Goal: Information Seeking & Learning: Learn about a topic

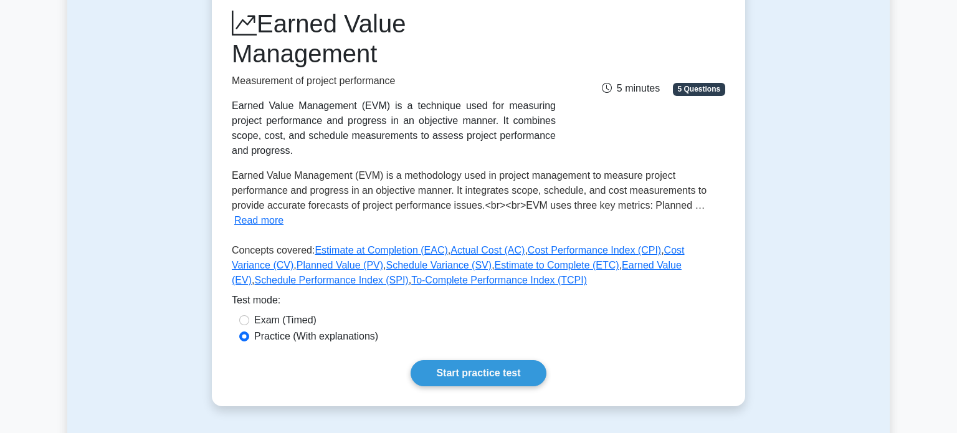
scroll to position [174, 0]
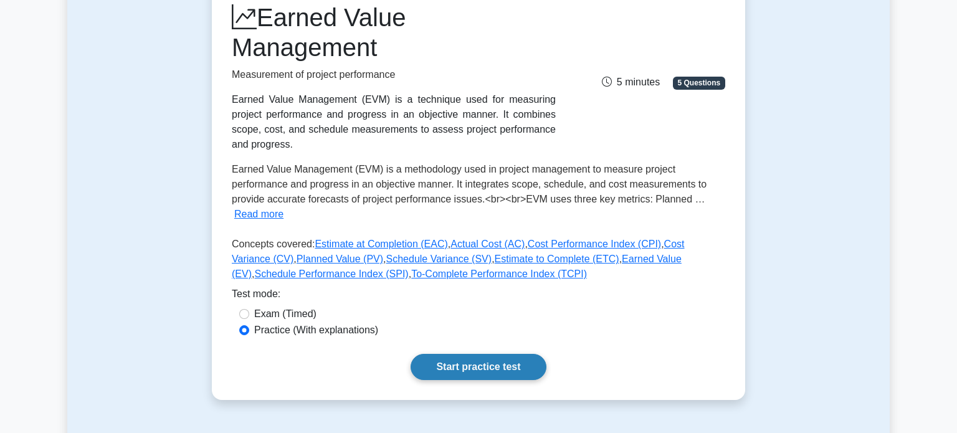
click at [526, 364] on link "Start practice test" at bounding box center [477, 367] width 135 height 26
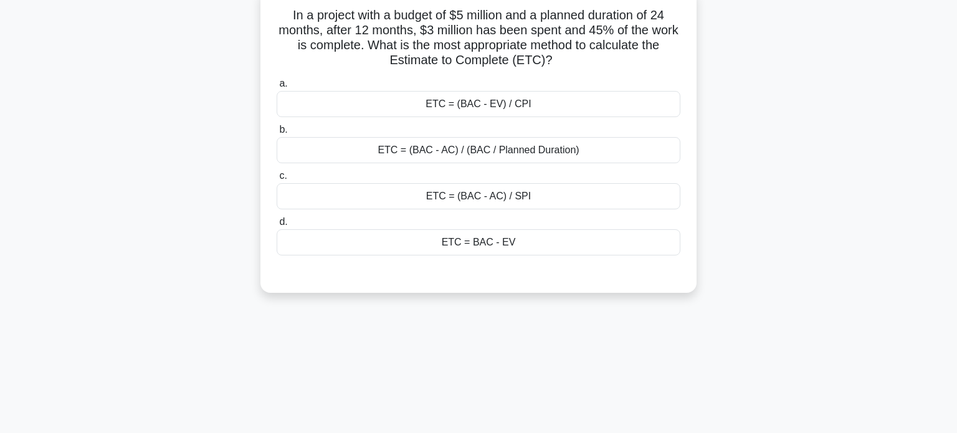
scroll to position [86, 0]
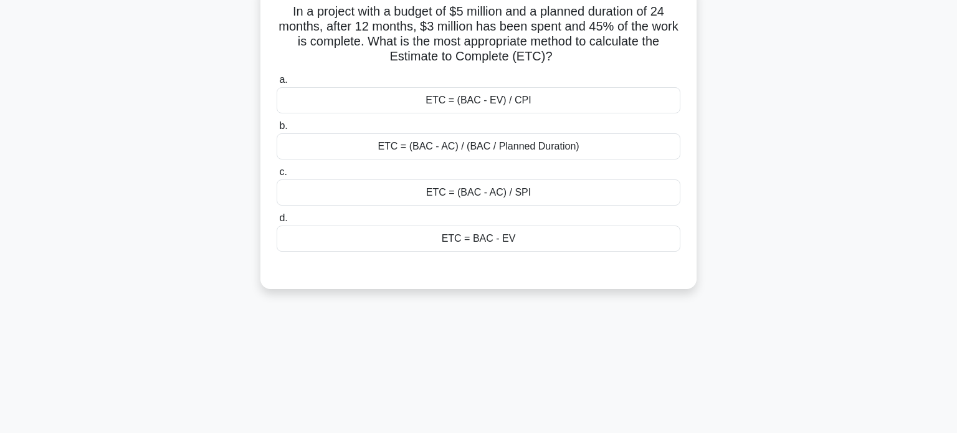
click at [562, 144] on div "ETC = (BAC - AC) / (BAC / Planned Duration)" at bounding box center [479, 146] width 404 height 26
click at [277, 130] on input "b. ETC = (BAC - AC) / (BAC / Planned Duration)" at bounding box center [277, 126] width 0 height 8
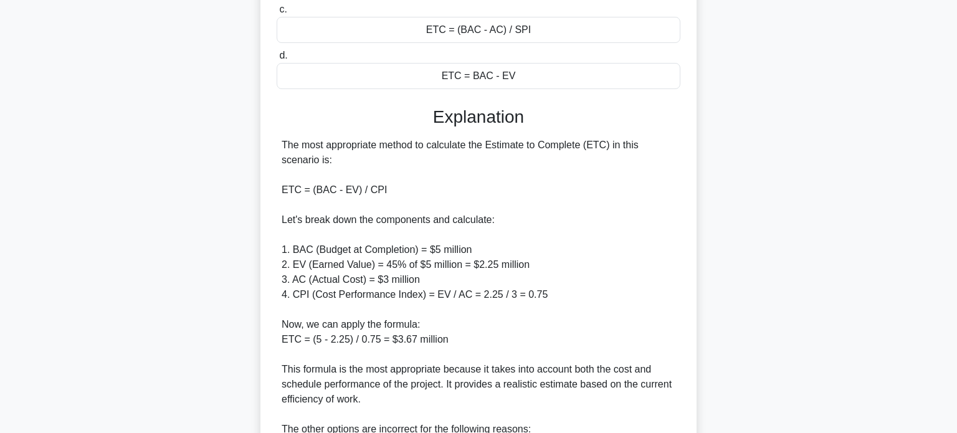
scroll to position [256, 0]
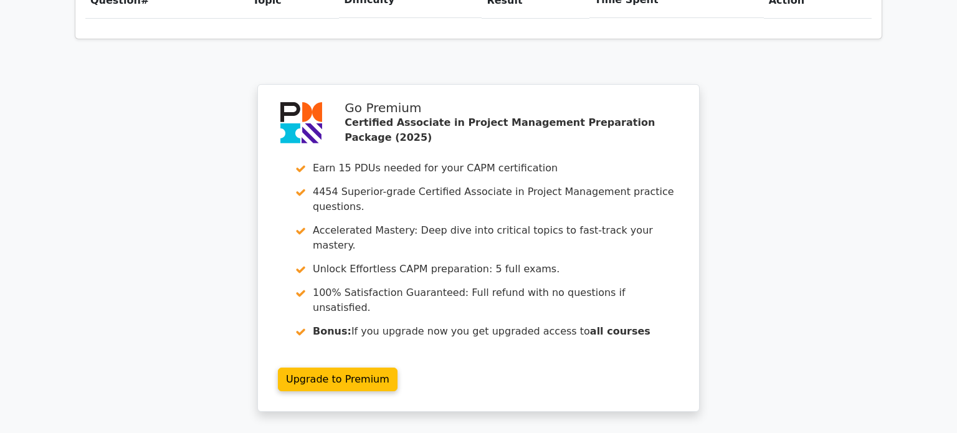
scroll to position [1126, 0]
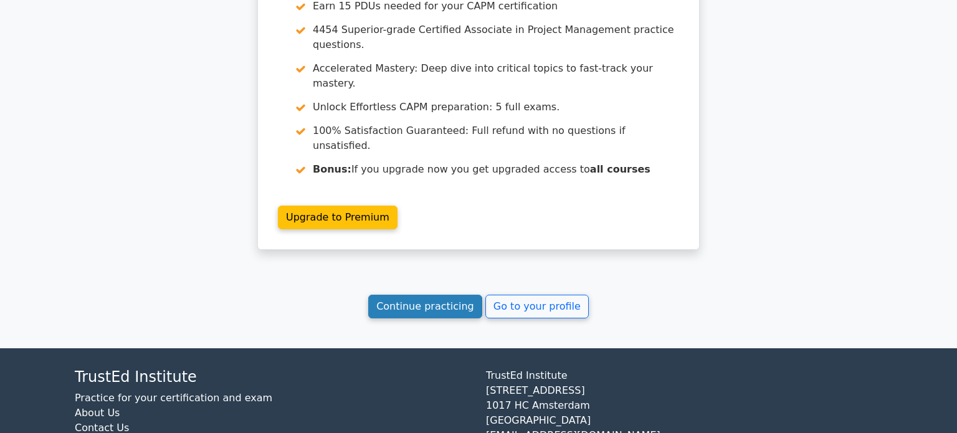
click at [447, 295] on link "Continue practicing" at bounding box center [425, 307] width 114 height 24
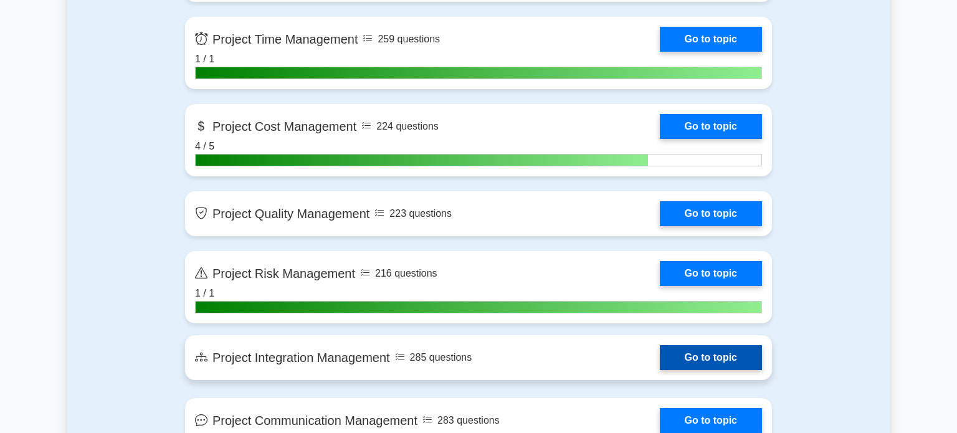
scroll to position [977, 0]
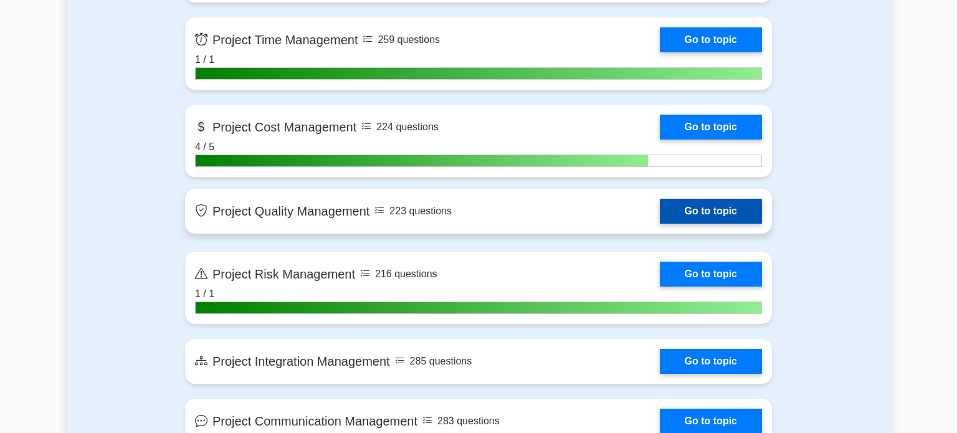
click at [660, 220] on link "Go to topic" at bounding box center [711, 211] width 102 height 25
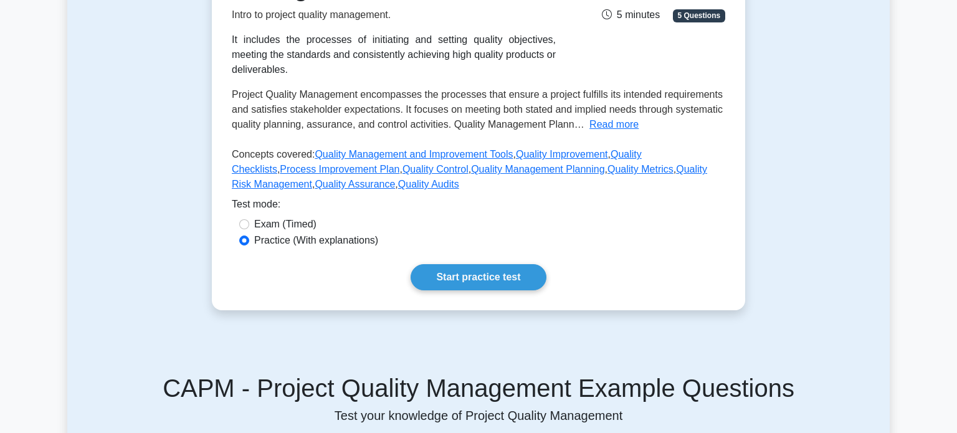
scroll to position [244, 0]
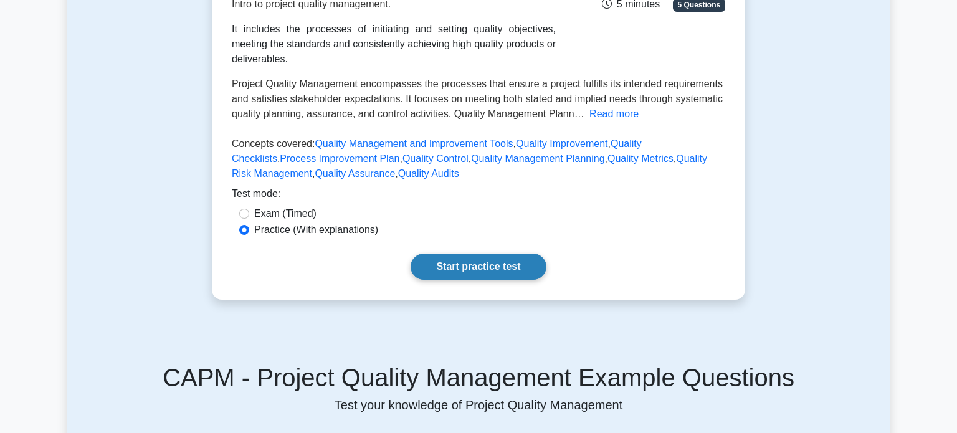
click at [508, 257] on link "Start practice test" at bounding box center [477, 266] width 135 height 26
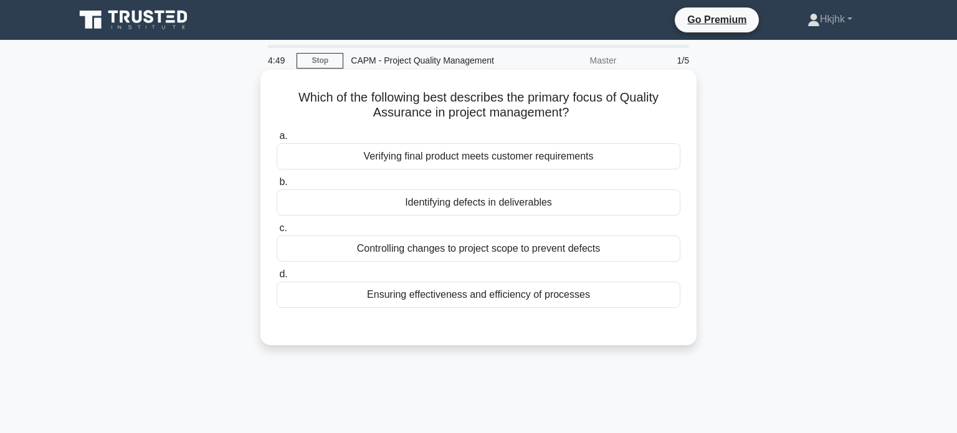
click at [562, 154] on div "Verifying final product meets customer requirements" at bounding box center [479, 156] width 404 height 26
click at [277, 140] on input "a. Verifying final product meets customer requirements" at bounding box center [277, 136] width 0 height 8
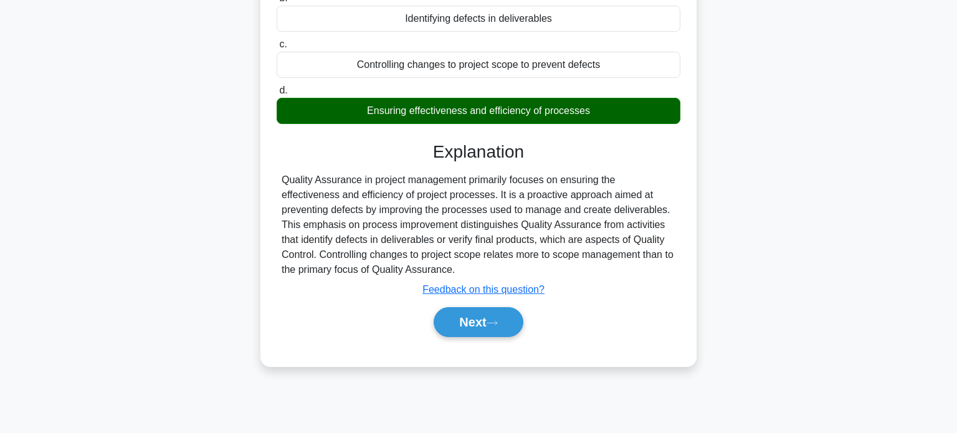
scroll to position [189, 0]
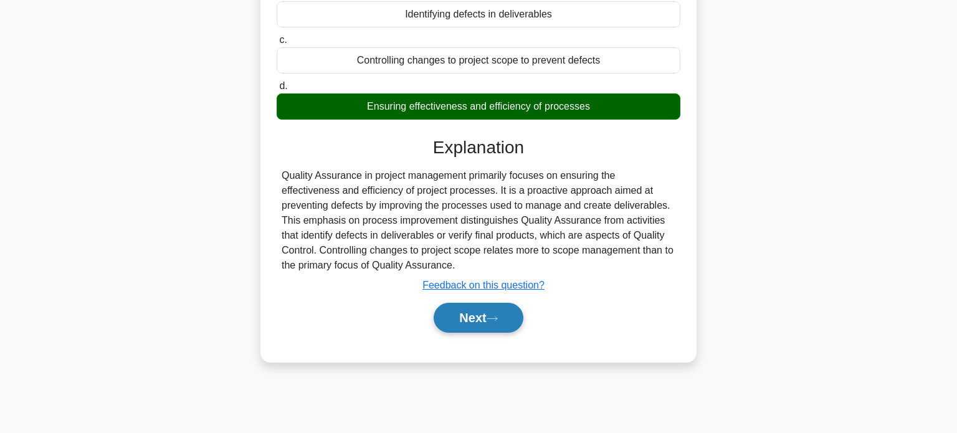
click at [485, 316] on button "Next" at bounding box center [477, 318] width 89 height 30
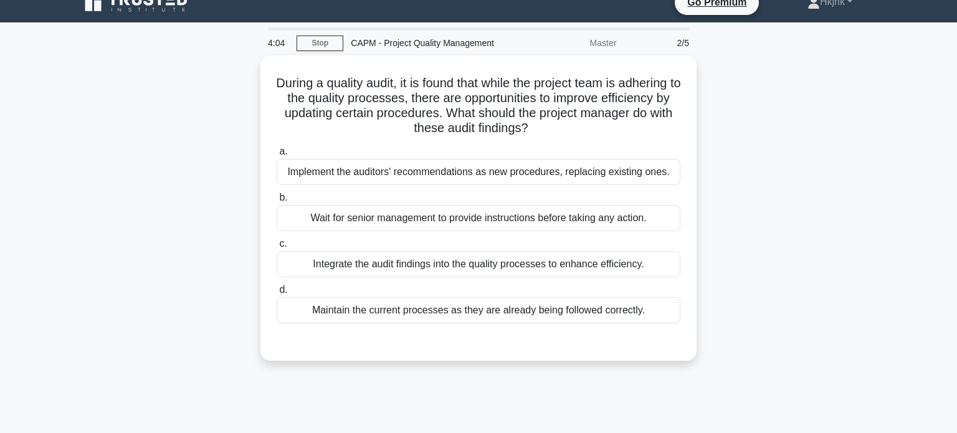
scroll to position [0, 0]
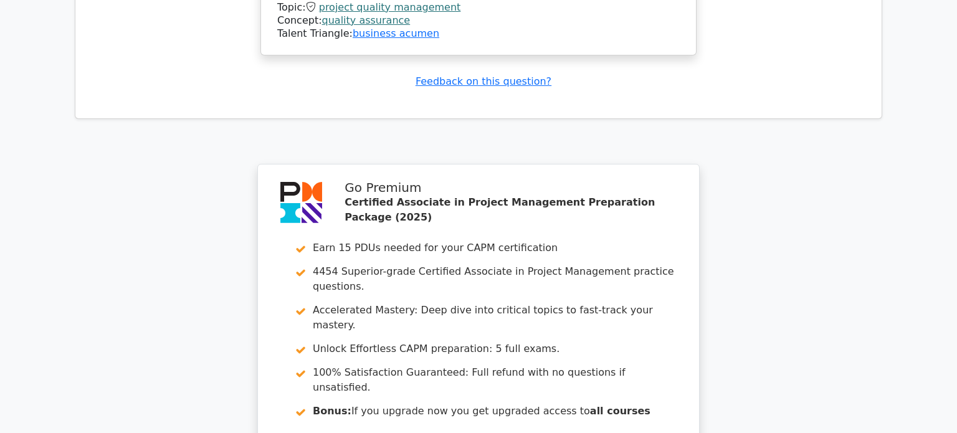
scroll to position [1627, 0]
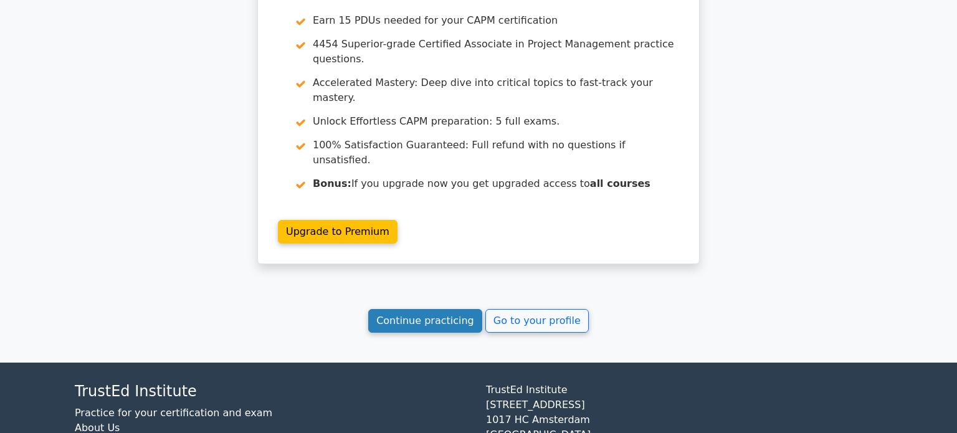
click at [464, 309] on link "Continue practicing" at bounding box center [425, 321] width 114 height 24
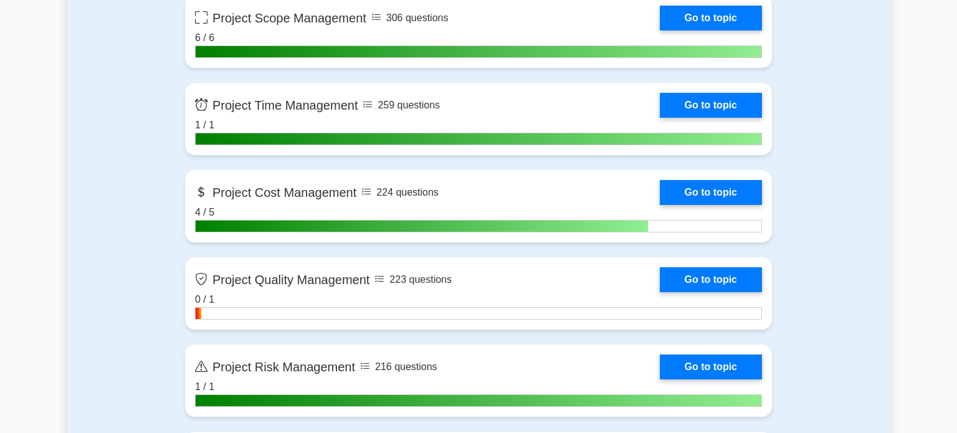
scroll to position [914, 0]
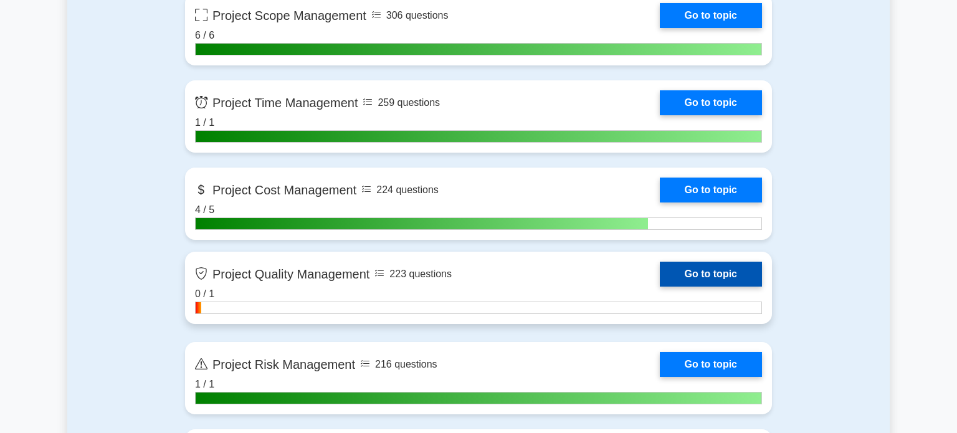
click at [660, 273] on link "Go to topic" at bounding box center [711, 274] width 102 height 25
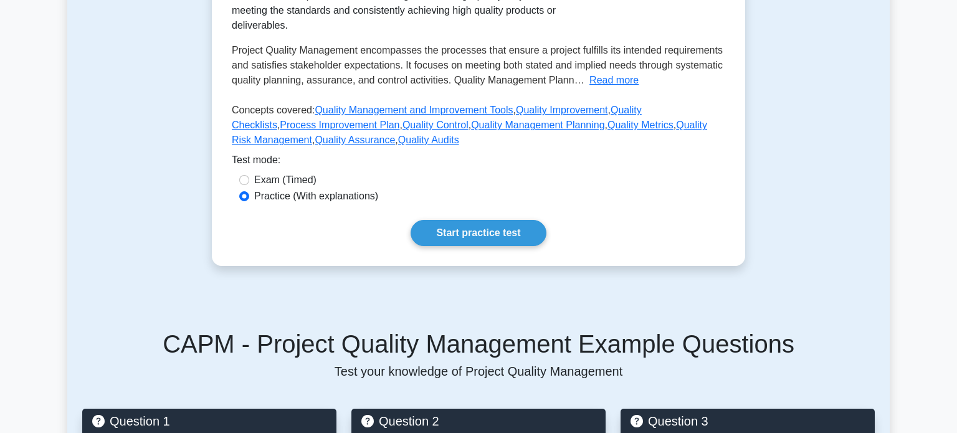
scroll to position [279, 0]
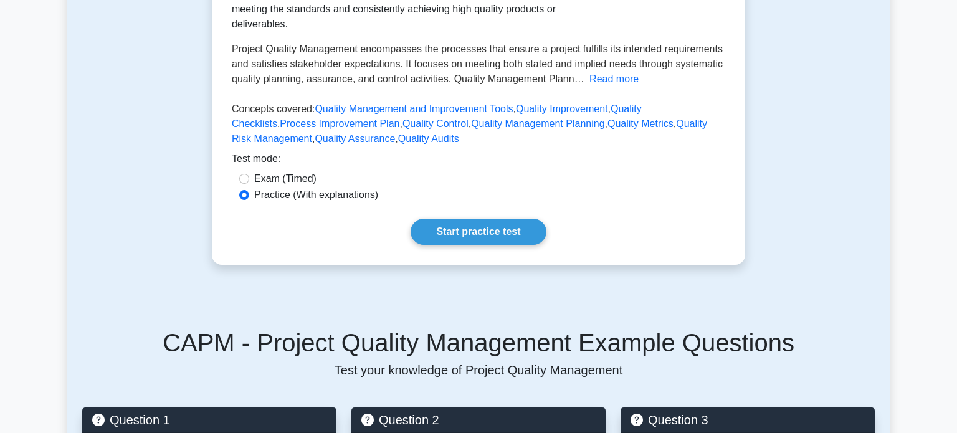
click at [493, 230] on link "Start practice test" at bounding box center [477, 232] width 135 height 26
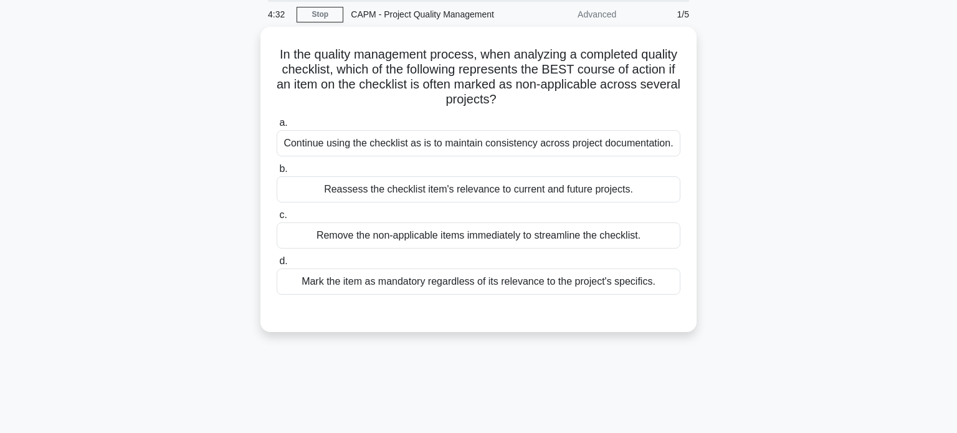
scroll to position [44, 0]
click at [522, 143] on div "Continue using the checklist as is to maintain consistency across project docum…" at bounding box center [479, 143] width 404 height 26
click at [277, 126] on input "a. Continue using the checklist as is to maintain consistency across project do…" at bounding box center [277, 122] width 0 height 8
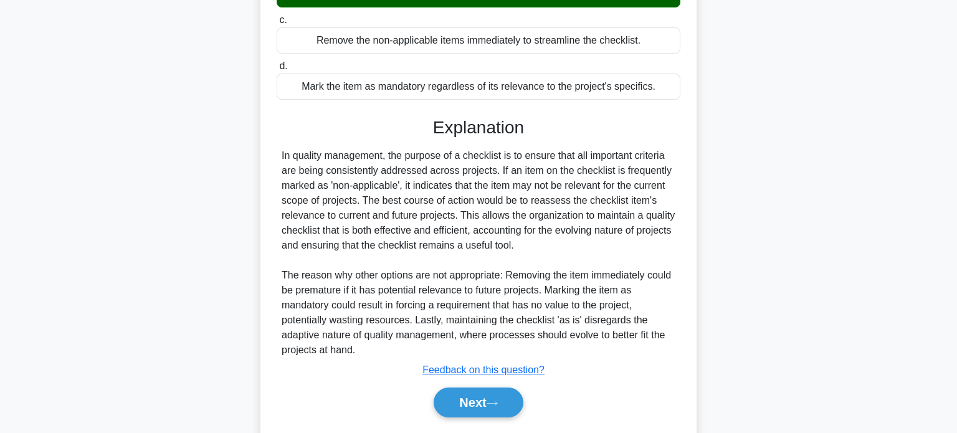
scroll to position [243, 0]
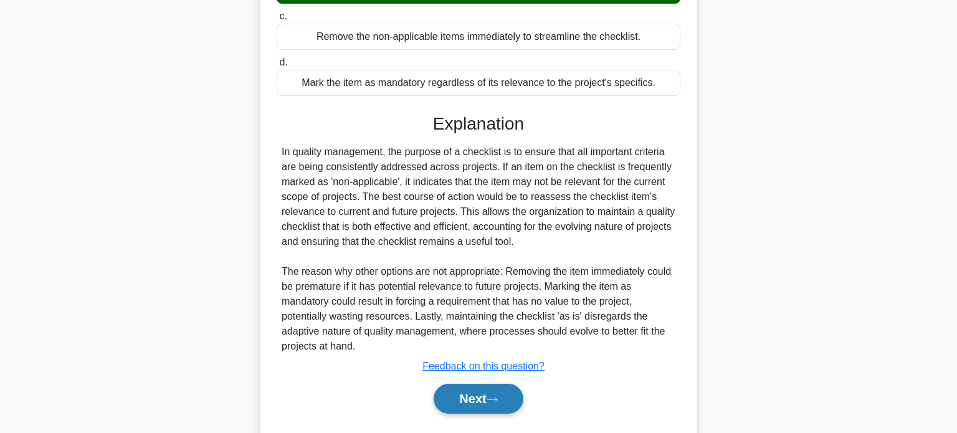
click at [496, 391] on button "Next" at bounding box center [477, 399] width 89 height 30
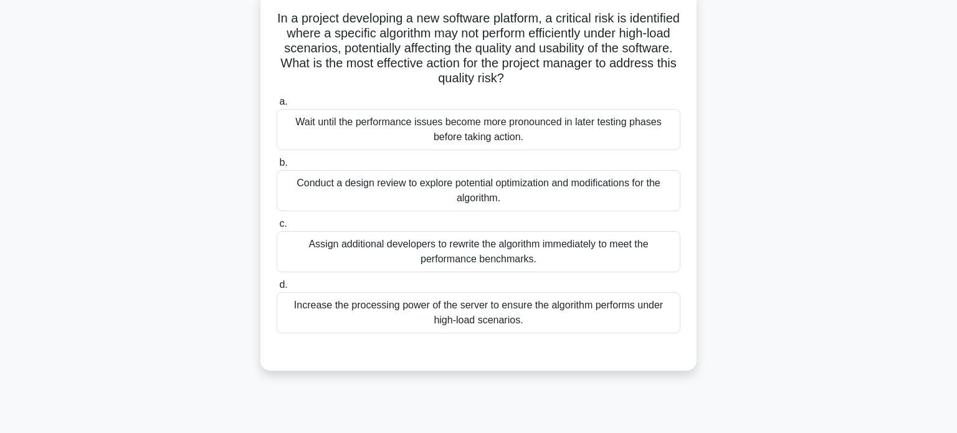
scroll to position [80, 0]
click at [529, 197] on div "Conduct a design review to explore potential optimization and modifications for…" at bounding box center [479, 189] width 404 height 41
click at [277, 166] on input "b. Conduct a design review to explore potential optimization and modifications …" at bounding box center [277, 162] width 0 height 8
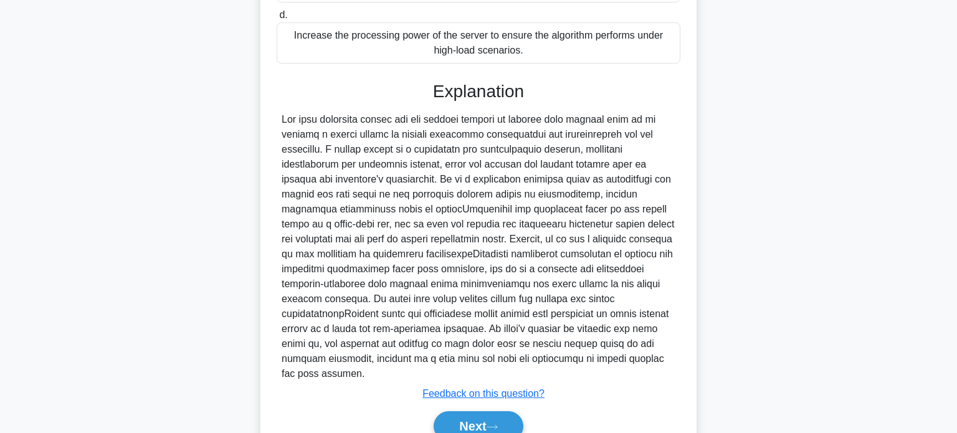
scroll to position [394, 0]
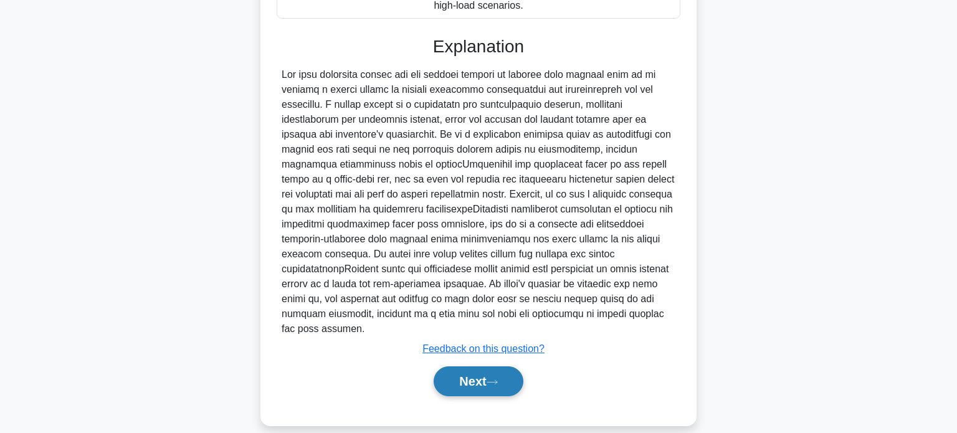
click at [494, 366] on button "Next" at bounding box center [477, 381] width 89 height 30
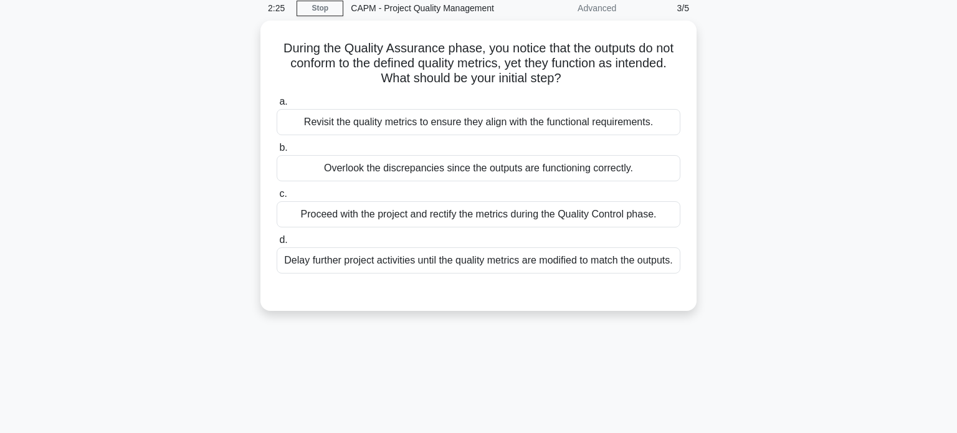
scroll to position [0, 0]
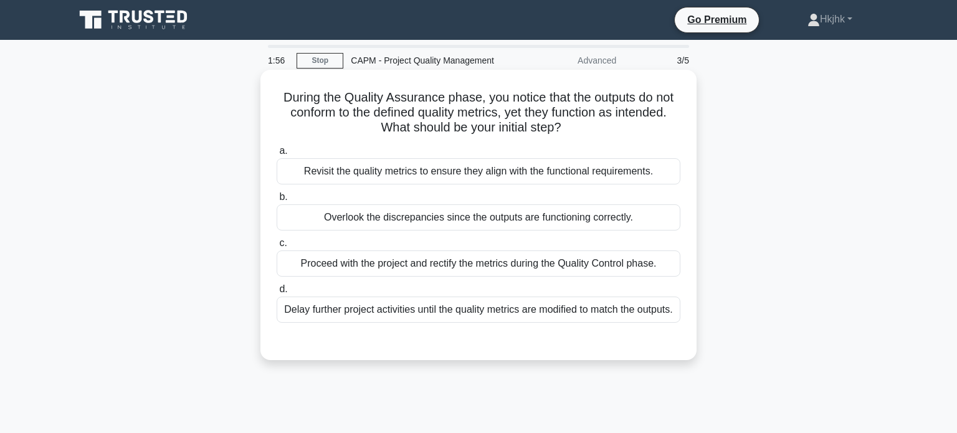
click at [595, 174] on div "Revisit the quality metrics to ensure they align with the functional requiremen…" at bounding box center [479, 171] width 404 height 26
click at [277, 155] on input "a. Revisit the quality metrics to ensure they align with the functional require…" at bounding box center [277, 151] width 0 height 8
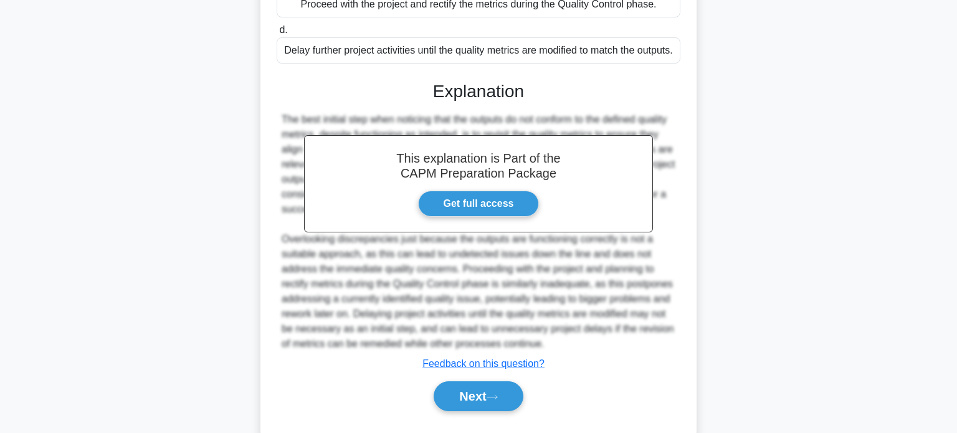
scroll to position [304, 0]
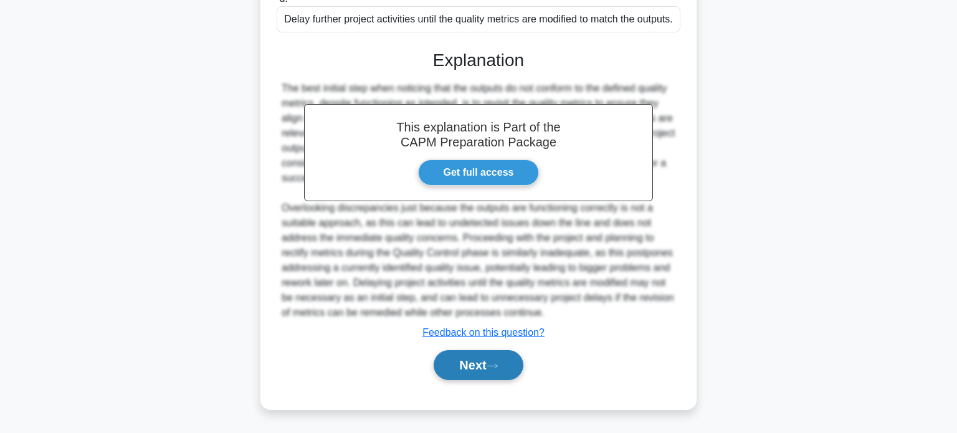
click at [511, 371] on button "Next" at bounding box center [477, 365] width 89 height 30
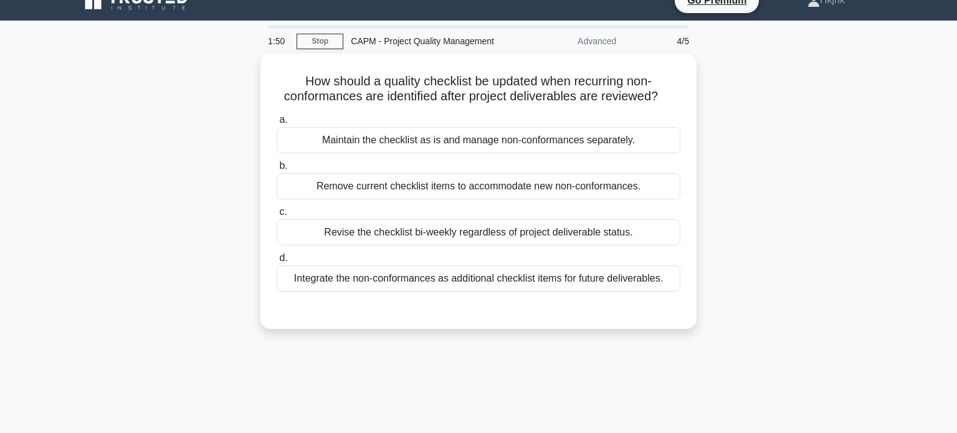
scroll to position [6, 0]
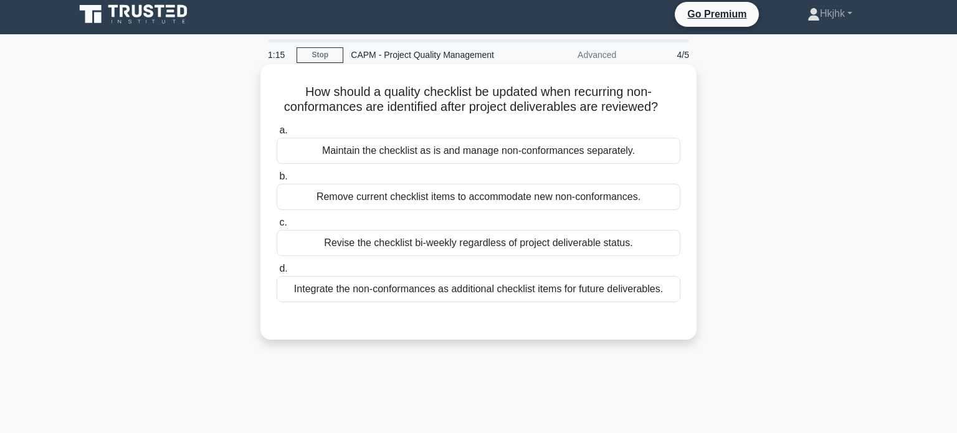
click at [506, 242] on div "Revise the checklist bi-weekly regardless of project deliverable status." at bounding box center [479, 243] width 404 height 26
click at [277, 227] on input "c. Revise the checklist bi-weekly regardless of project deliverable status." at bounding box center [277, 223] width 0 height 8
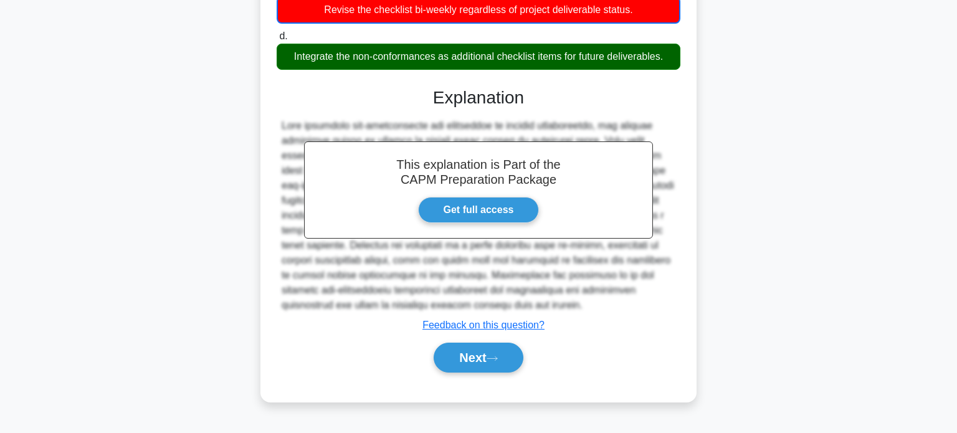
scroll to position [240, 0]
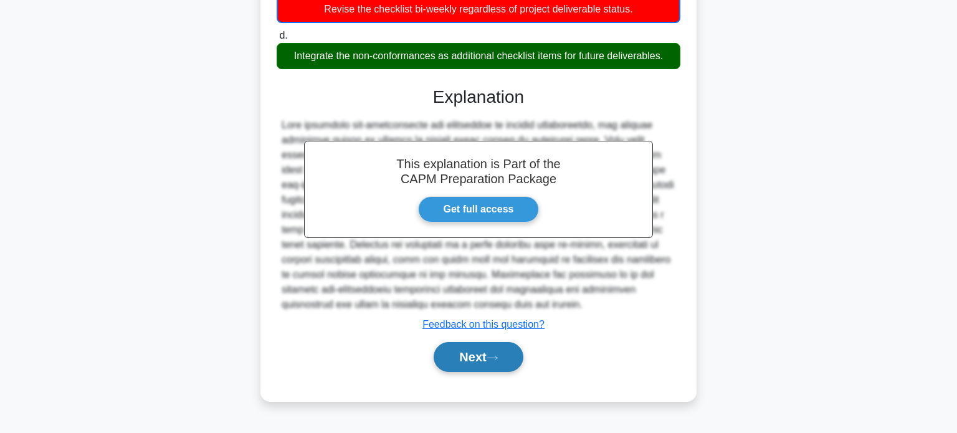
click at [452, 357] on button "Next" at bounding box center [477, 357] width 89 height 30
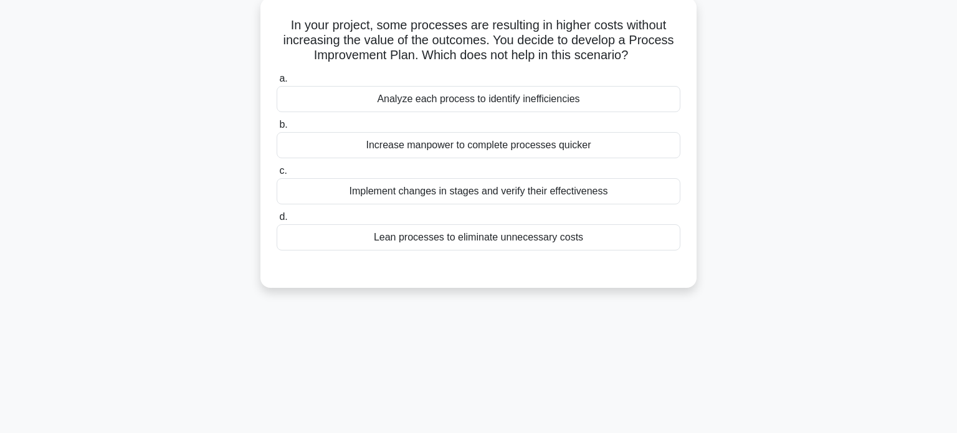
scroll to position [26, 0]
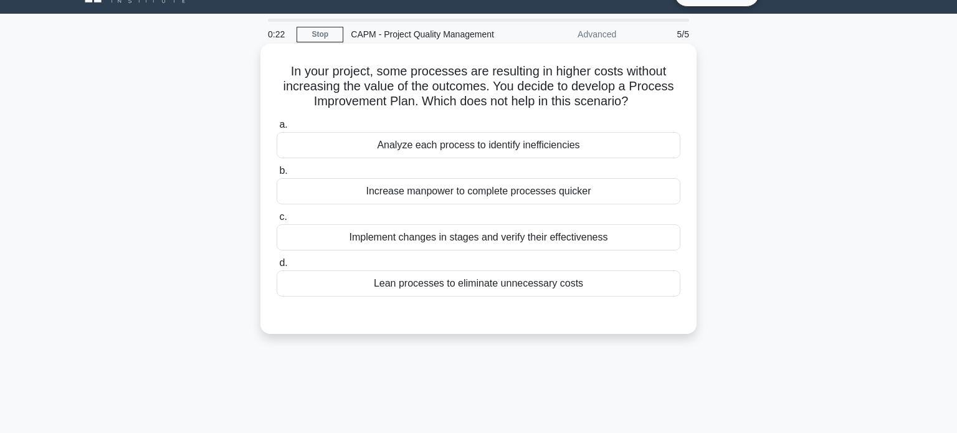
click at [474, 189] on div "Increase manpower to complete processes quicker" at bounding box center [479, 191] width 404 height 26
click at [277, 175] on input "b. Increase manpower to complete processes quicker" at bounding box center [277, 171] width 0 height 8
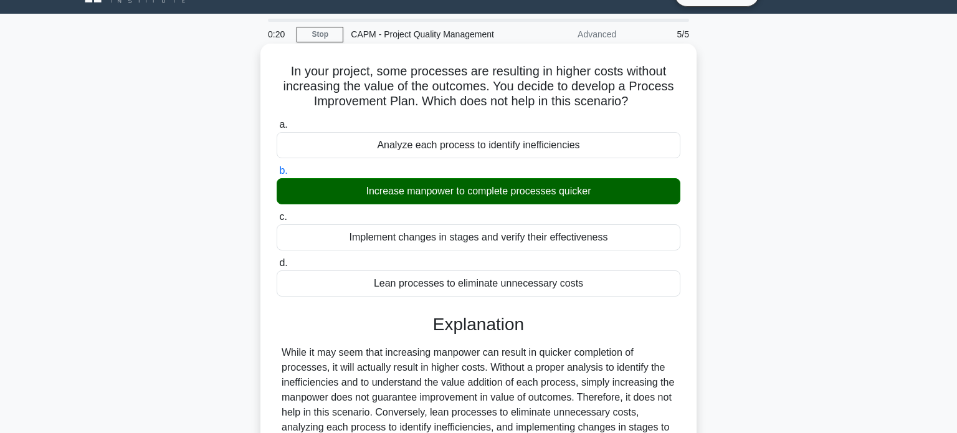
scroll to position [240, 0]
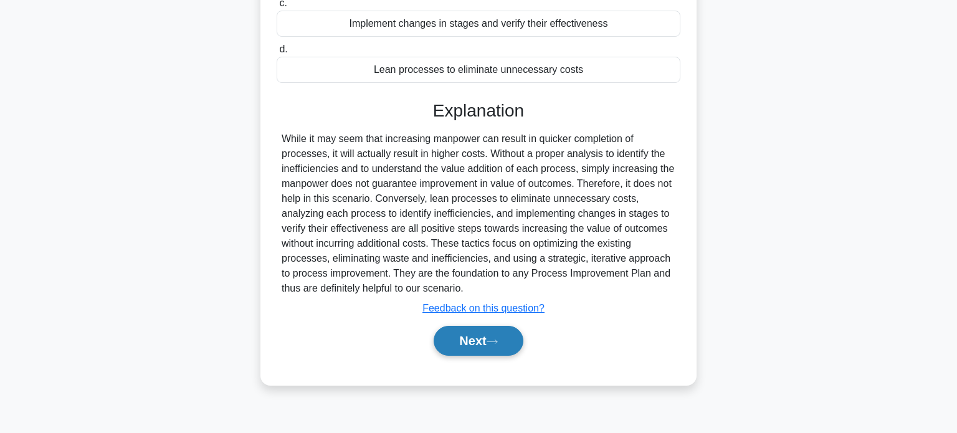
click at [504, 338] on button "Next" at bounding box center [477, 341] width 89 height 30
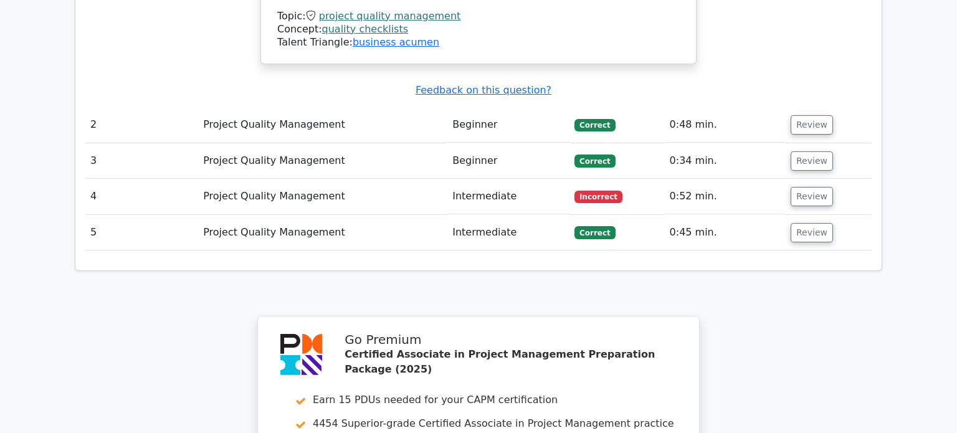
scroll to position [1550, 0]
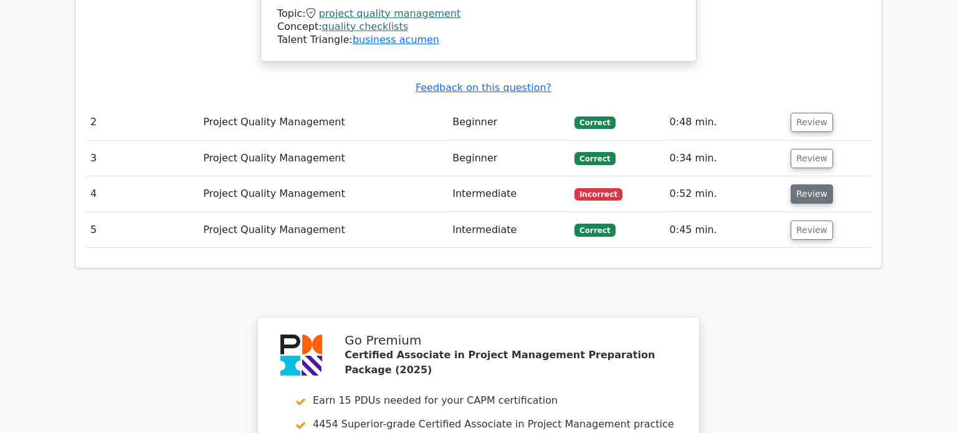
click at [793, 184] on button "Review" at bounding box center [811, 193] width 42 height 19
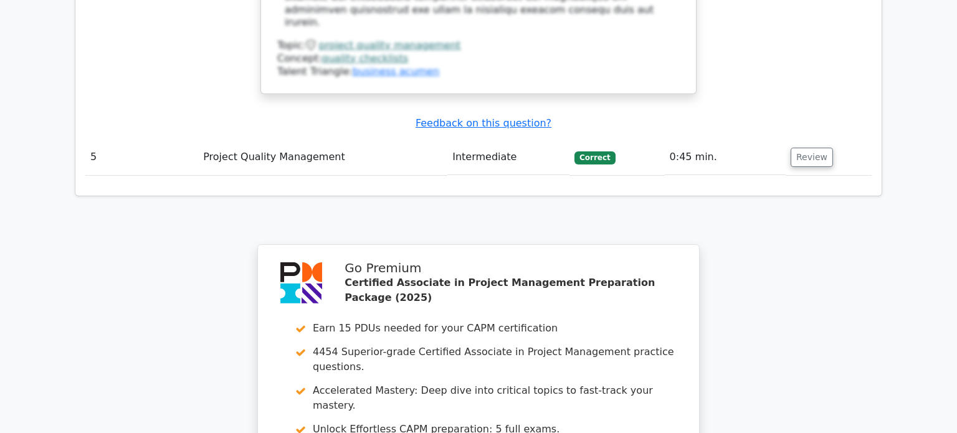
scroll to position [2448, 0]
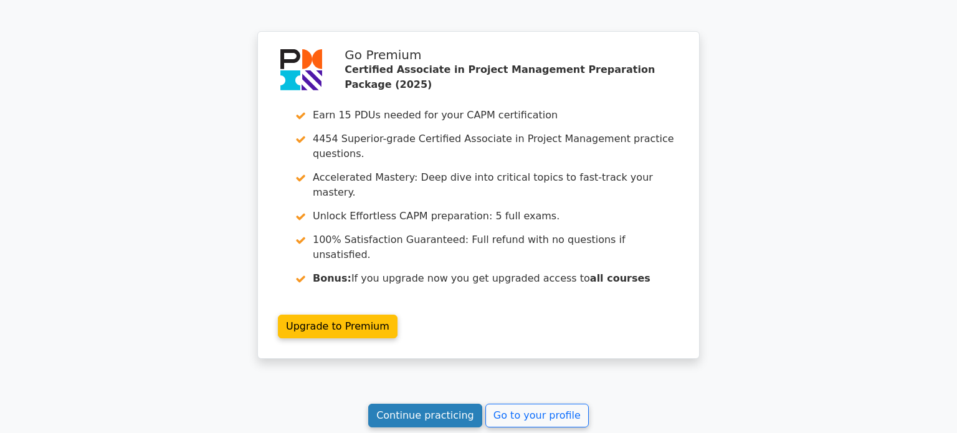
click at [423, 404] on link "Continue practicing" at bounding box center [425, 416] width 114 height 24
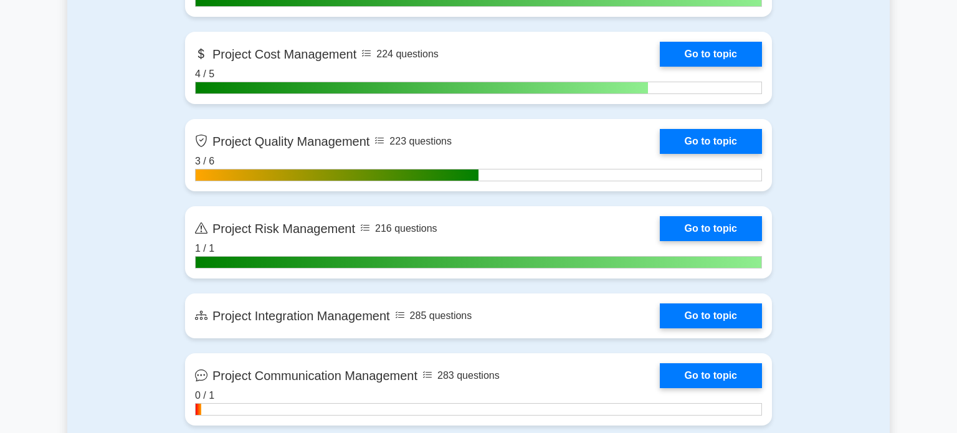
scroll to position [1052, 0]
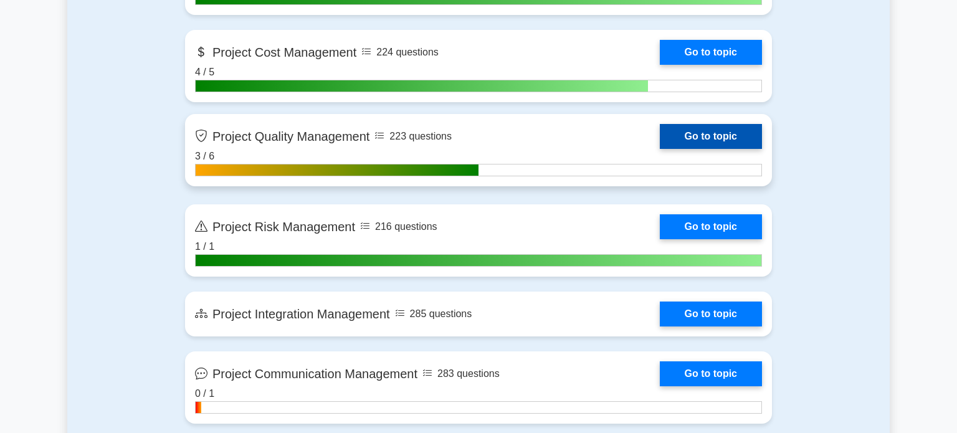
click at [660, 149] on link "Go to topic" at bounding box center [711, 136] width 102 height 25
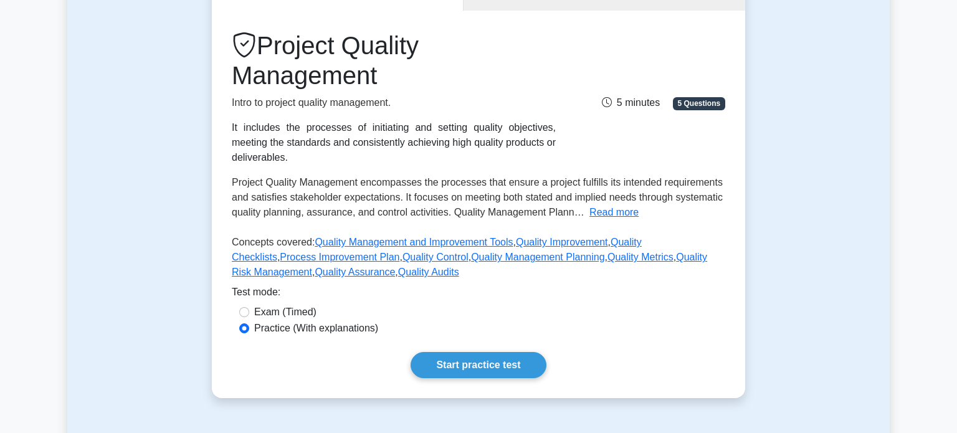
scroll to position [149, 0]
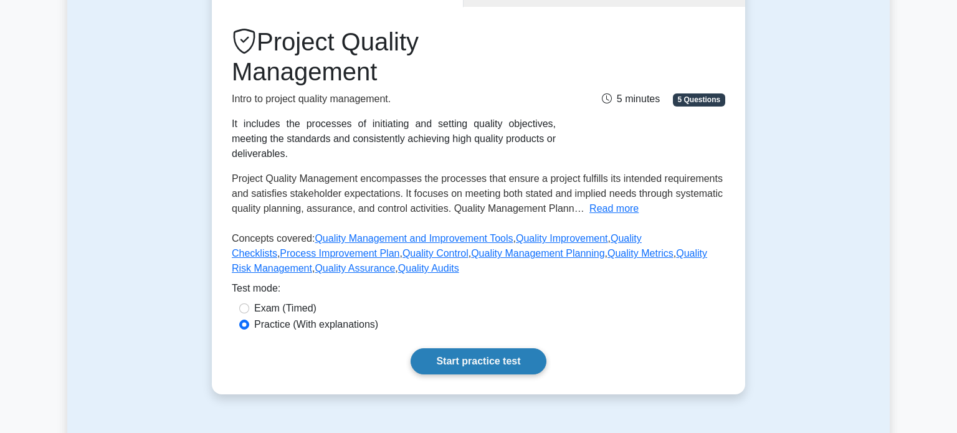
click at [486, 353] on link "Start practice test" at bounding box center [477, 361] width 135 height 26
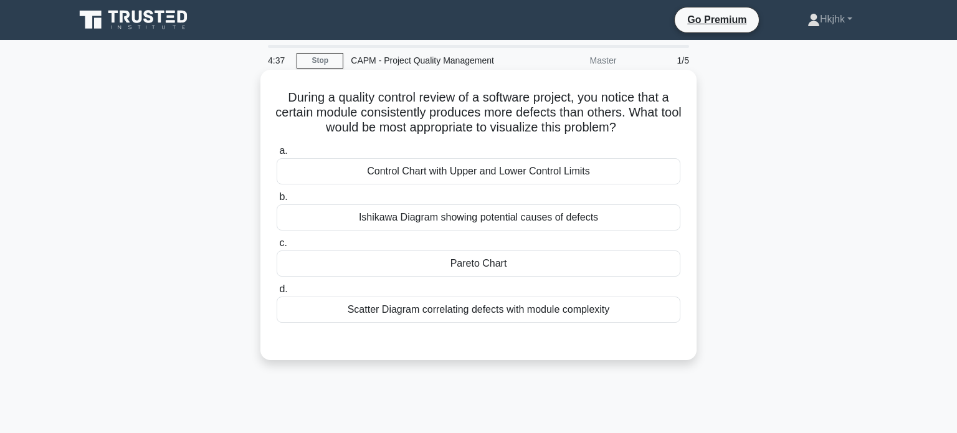
click at [529, 306] on div "Scatter Diagram correlating defects with module complexity" at bounding box center [479, 309] width 404 height 26
click at [277, 293] on input "d. Scatter Diagram correlating defects with module complexity" at bounding box center [277, 289] width 0 height 8
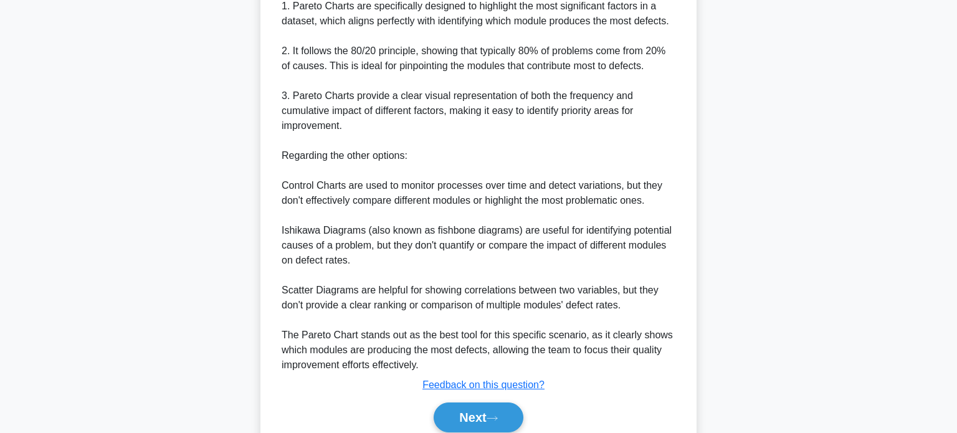
scroll to position [454, 0]
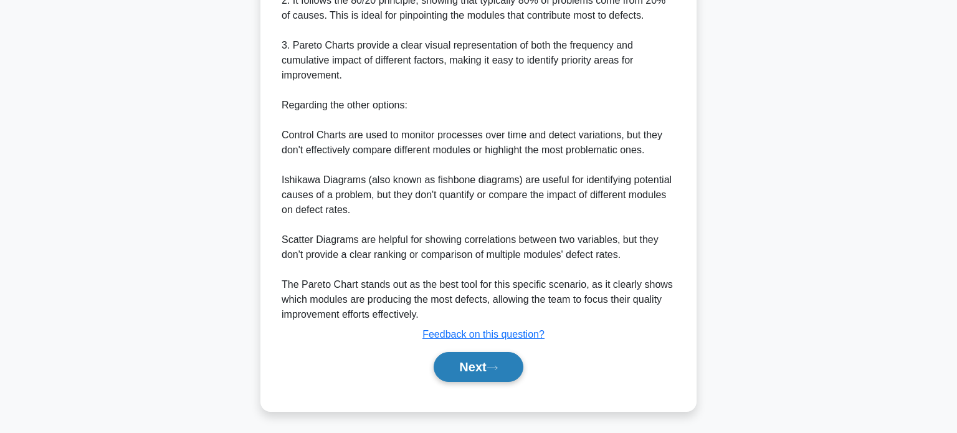
click at [487, 377] on button "Next" at bounding box center [477, 367] width 89 height 30
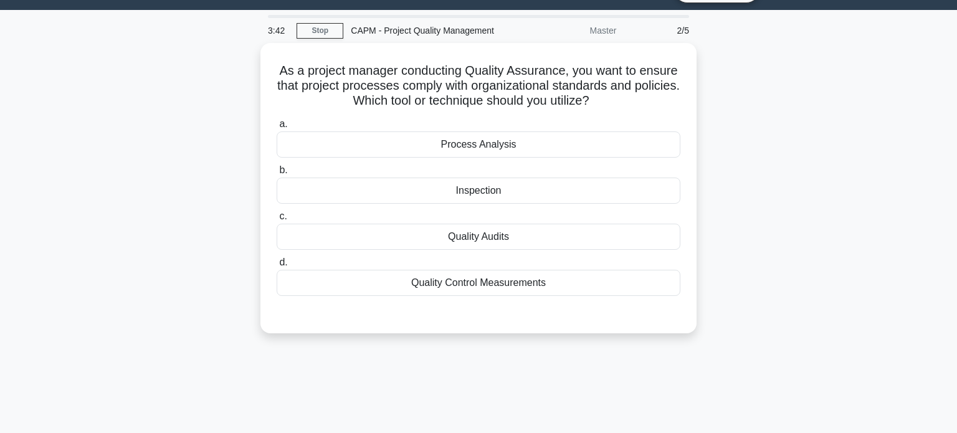
scroll to position [0, 0]
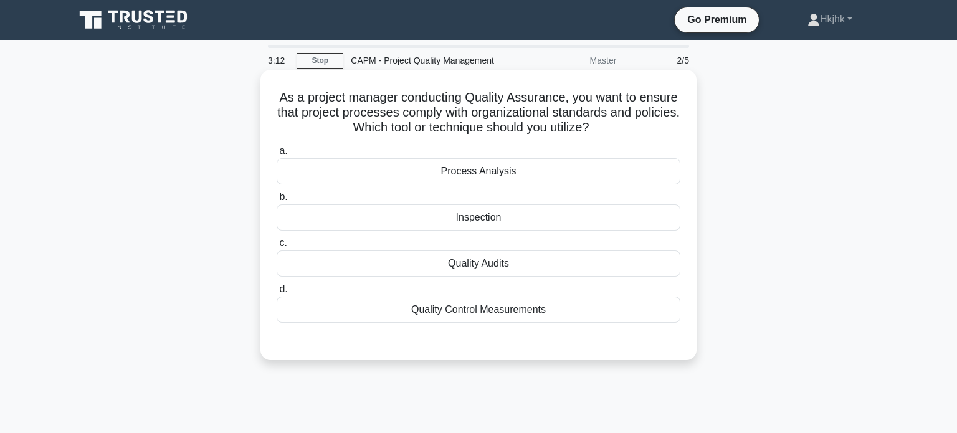
click at [501, 309] on div "Quality Control Measurements" at bounding box center [479, 309] width 404 height 26
click at [277, 293] on input "d. Quality Control Measurements" at bounding box center [277, 289] width 0 height 8
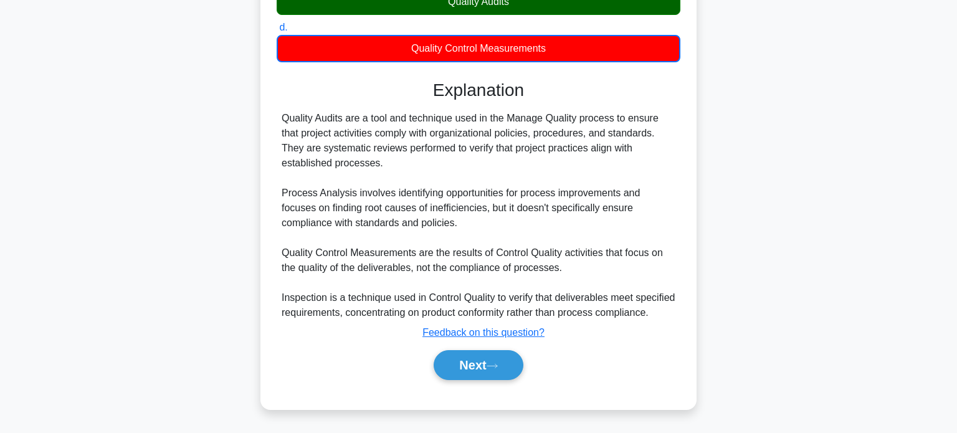
scroll to position [275, 0]
click at [475, 376] on button "Next" at bounding box center [477, 365] width 89 height 30
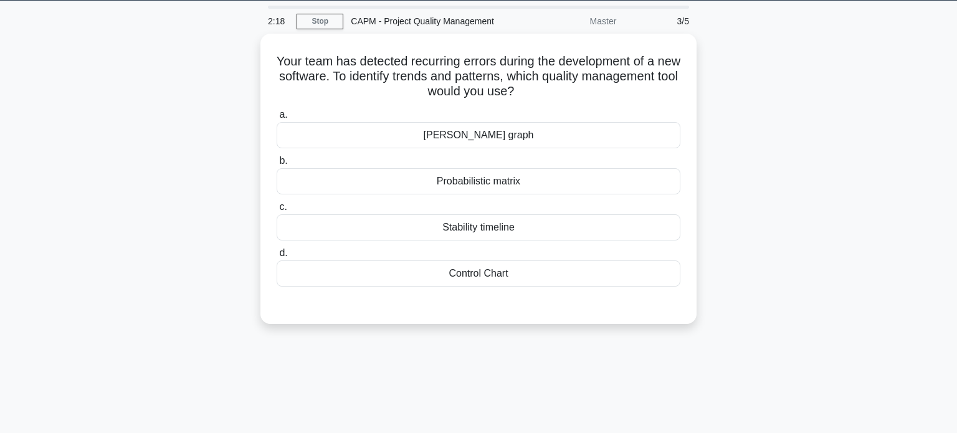
scroll to position [0, 0]
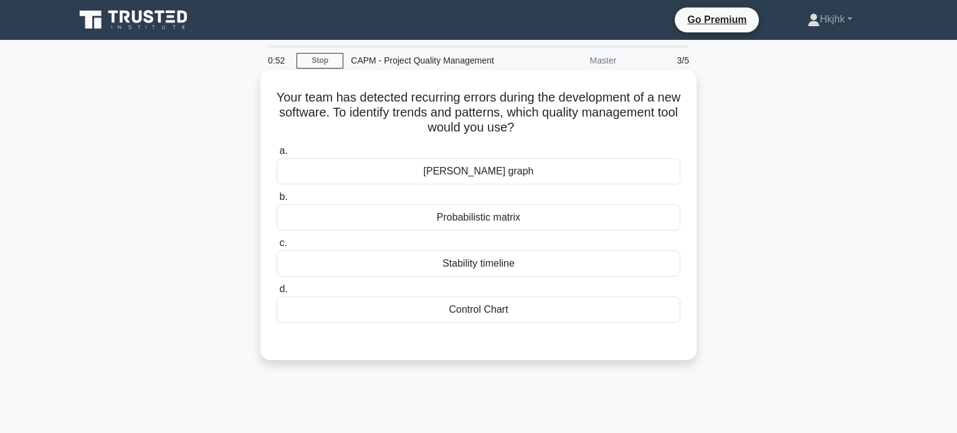
click at [485, 306] on div "Control Chart" at bounding box center [479, 309] width 404 height 26
click at [277, 293] on input "d. Control Chart" at bounding box center [277, 289] width 0 height 8
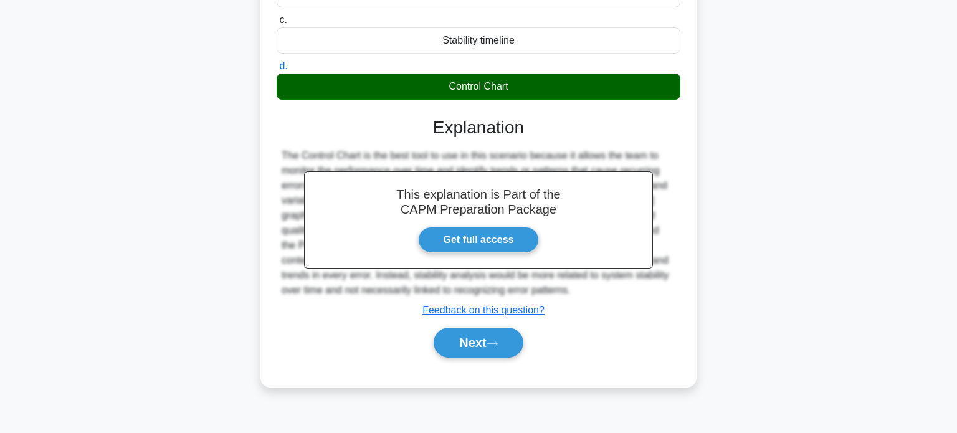
scroll to position [227, 0]
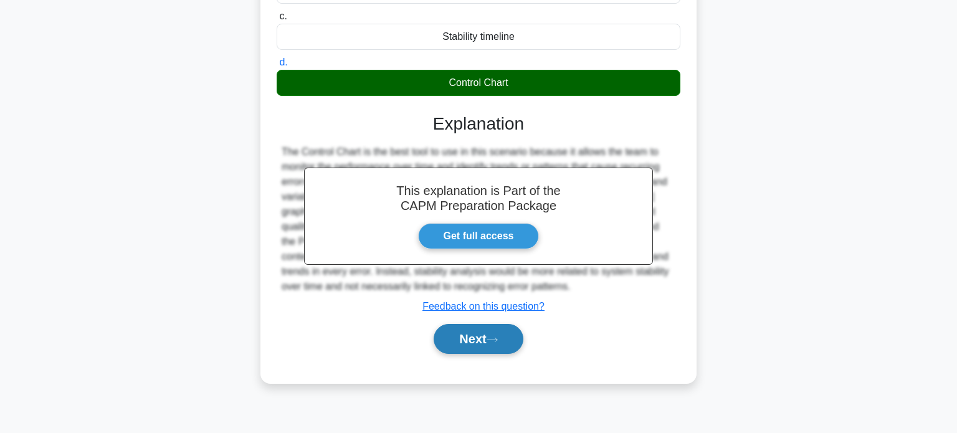
click at [475, 333] on button "Next" at bounding box center [477, 339] width 89 height 30
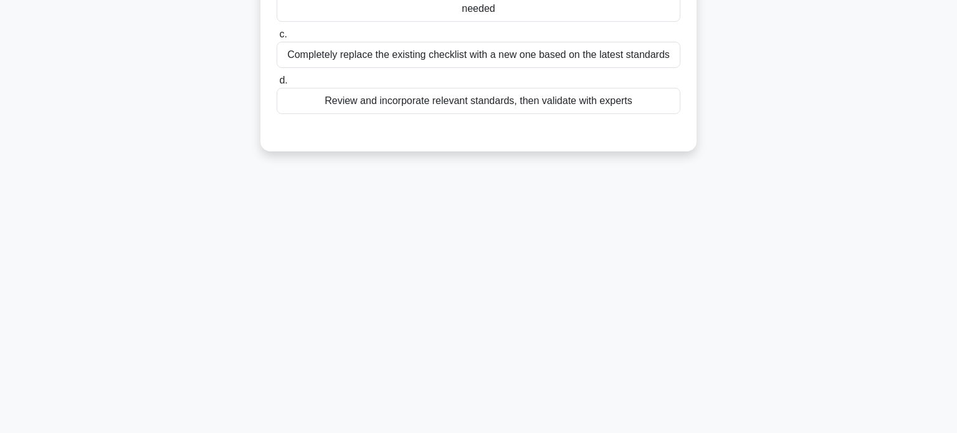
scroll to position [0, 0]
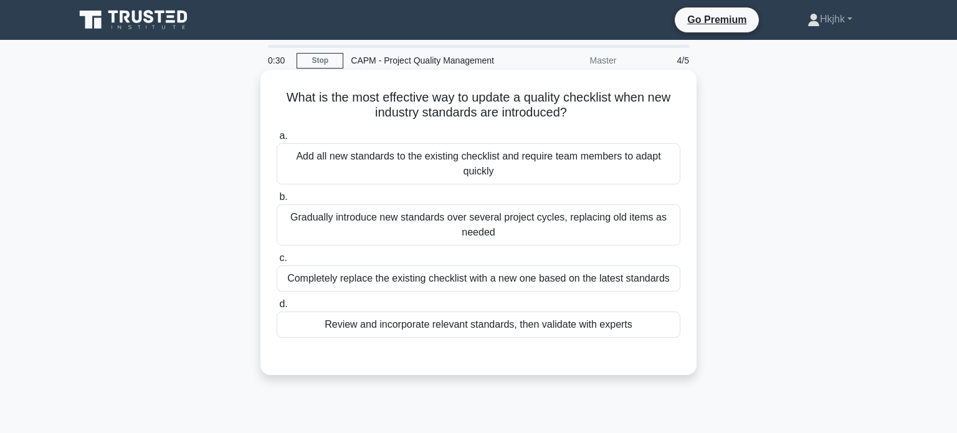
click at [481, 325] on div "Review and incorporate relevant standards, then validate with experts" at bounding box center [479, 324] width 404 height 26
click at [277, 308] on input "d. Review and incorporate relevant standards, then validate with experts" at bounding box center [277, 304] width 0 height 8
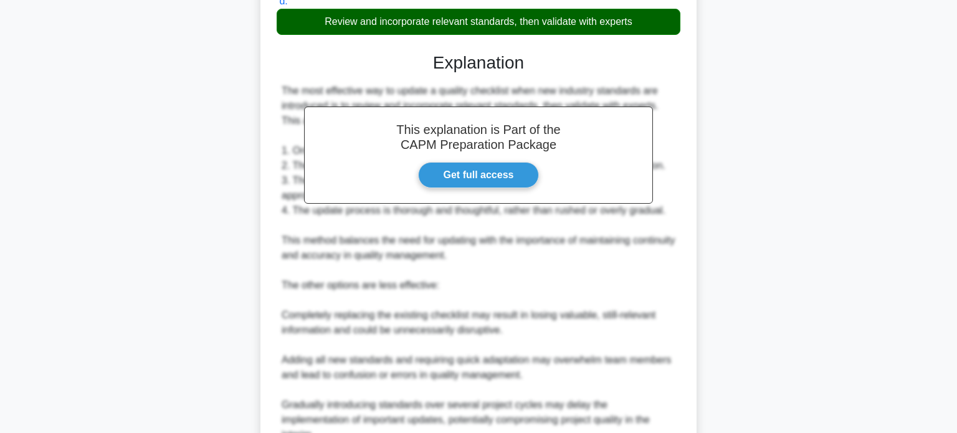
scroll to position [423, 0]
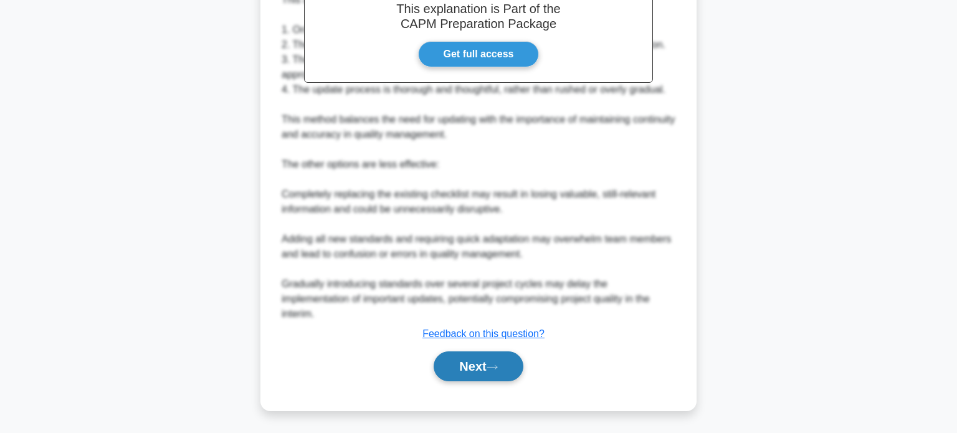
click at [481, 360] on button "Next" at bounding box center [477, 366] width 89 height 30
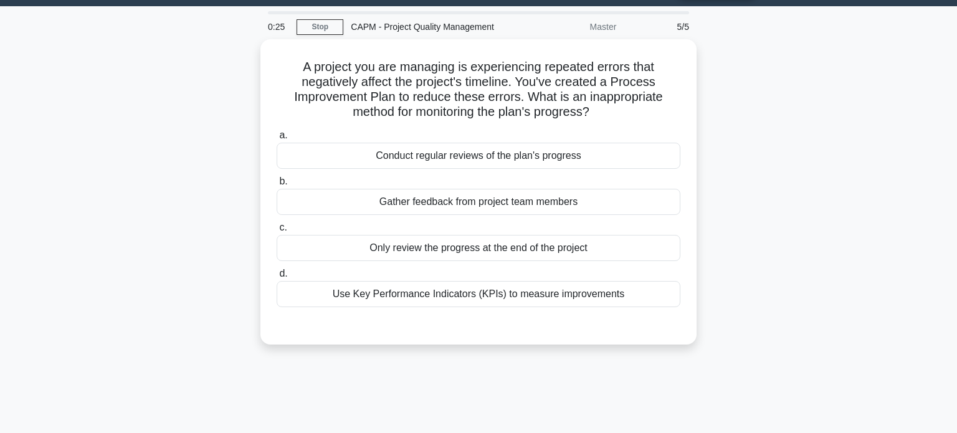
scroll to position [32, 0]
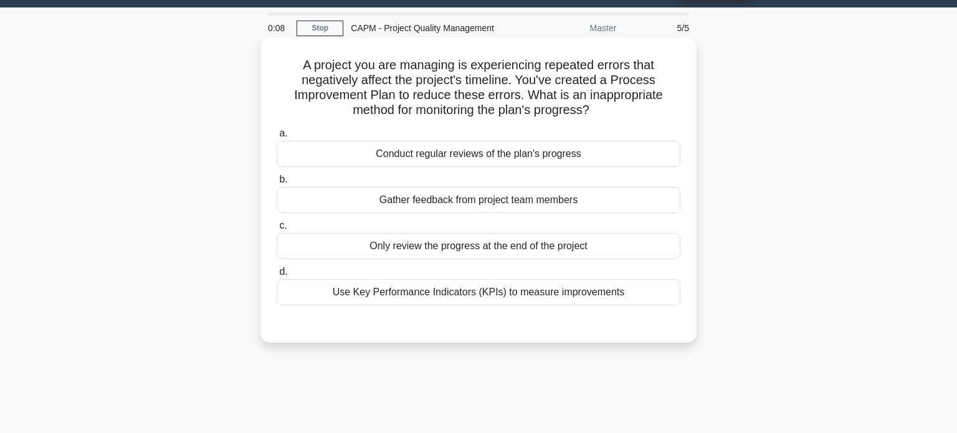
click at [518, 289] on div "Use Key Performance Indicators (KPIs) to measure improvements" at bounding box center [479, 292] width 404 height 26
click at [277, 276] on input "d. Use Key Performance Indicators (KPIs) to measure improvements" at bounding box center [277, 272] width 0 height 8
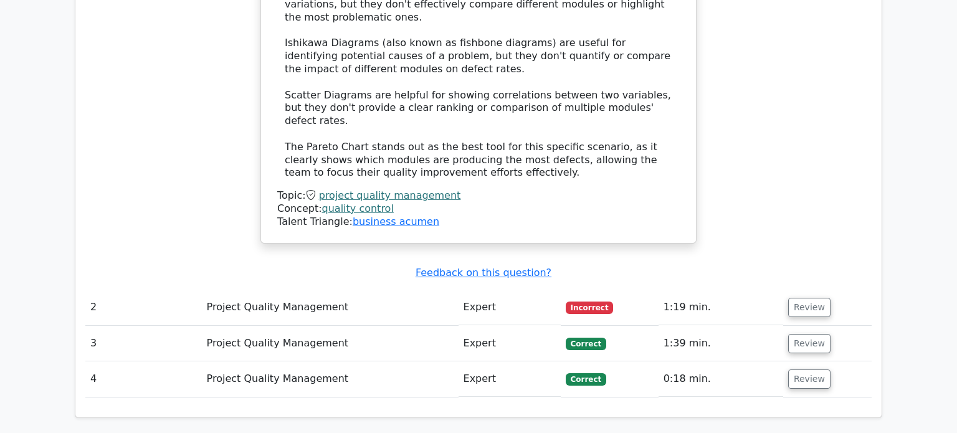
scroll to position [1564, 0]
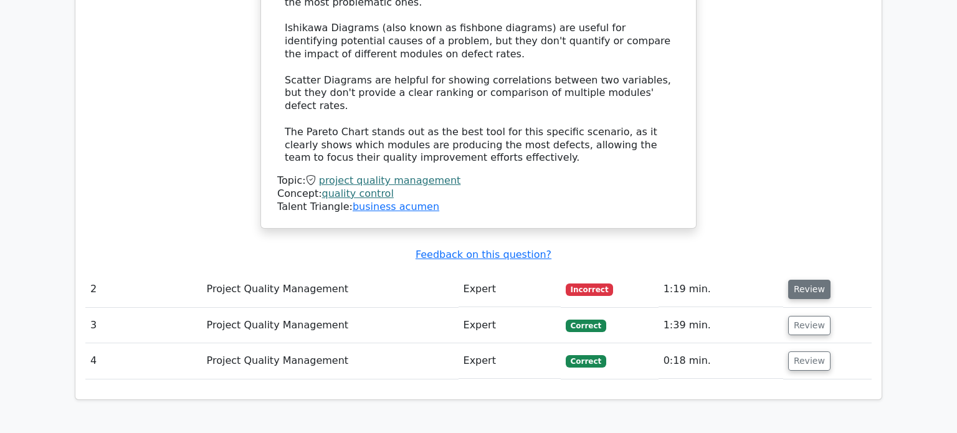
click at [804, 280] on button "Review" at bounding box center [809, 289] width 42 height 19
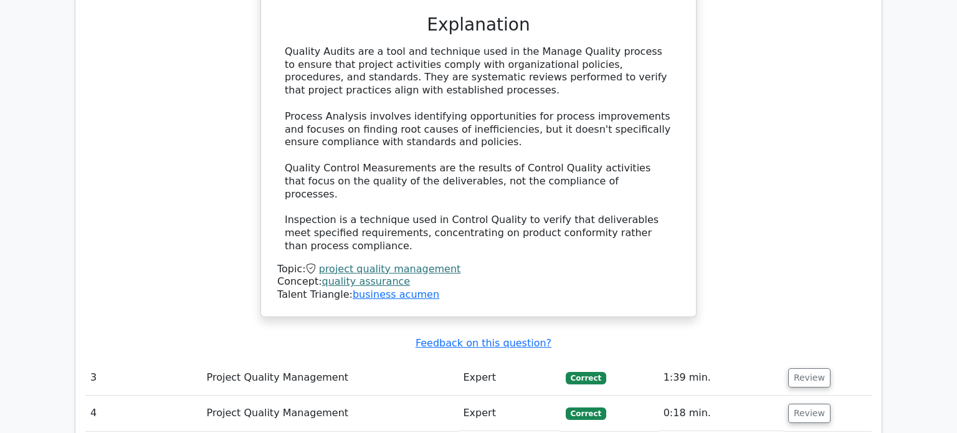
scroll to position [2127, 0]
click at [793, 402] on button "Review" at bounding box center [809, 411] width 42 height 19
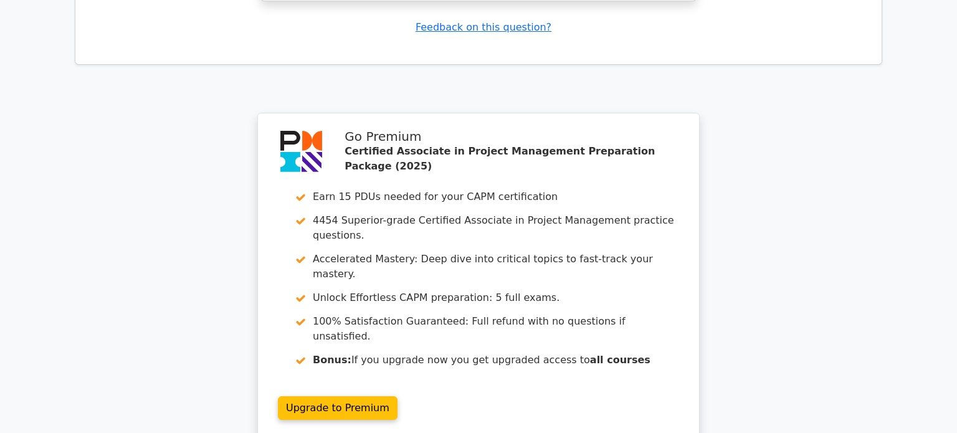
scroll to position [3268, 0]
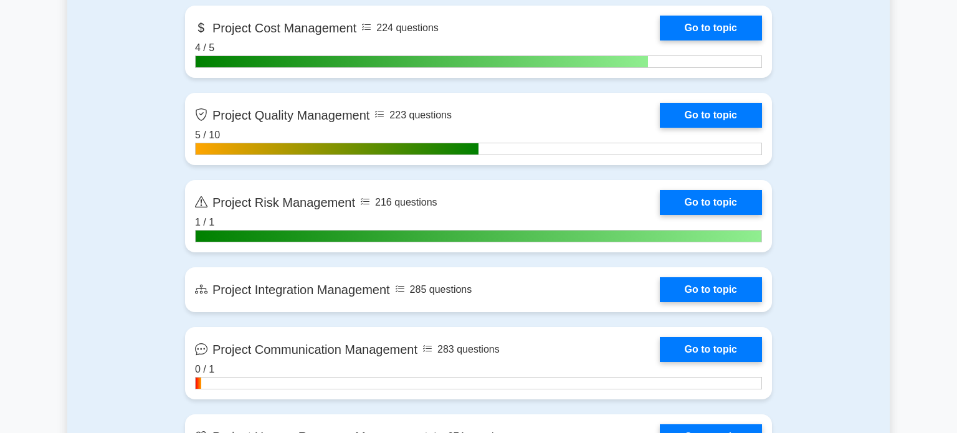
scroll to position [1079, 0]
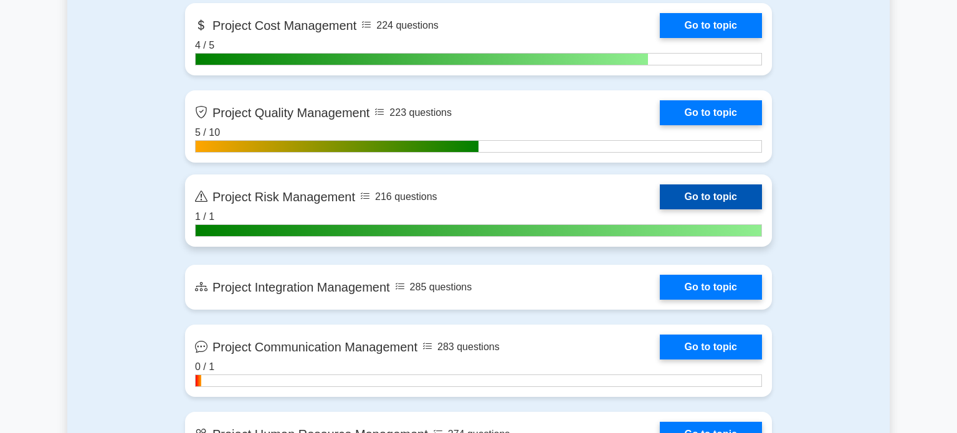
click at [660, 207] on link "Go to topic" at bounding box center [711, 196] width 102 height 25
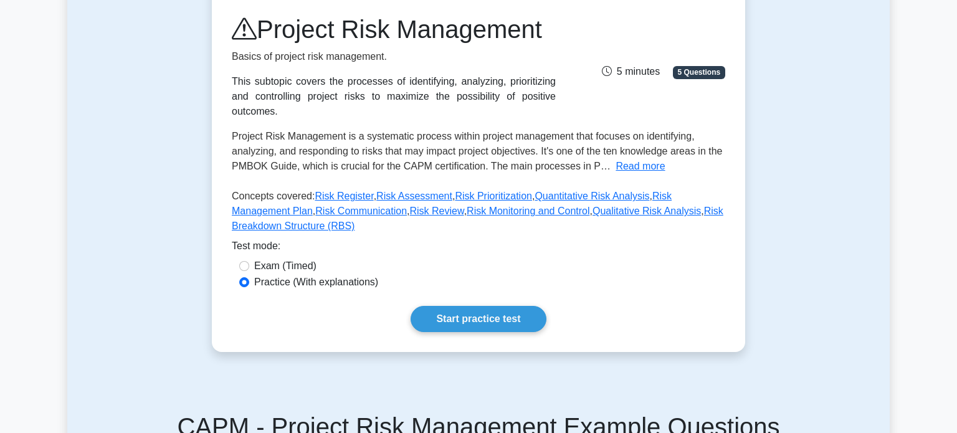
scroll to position [174, 0]
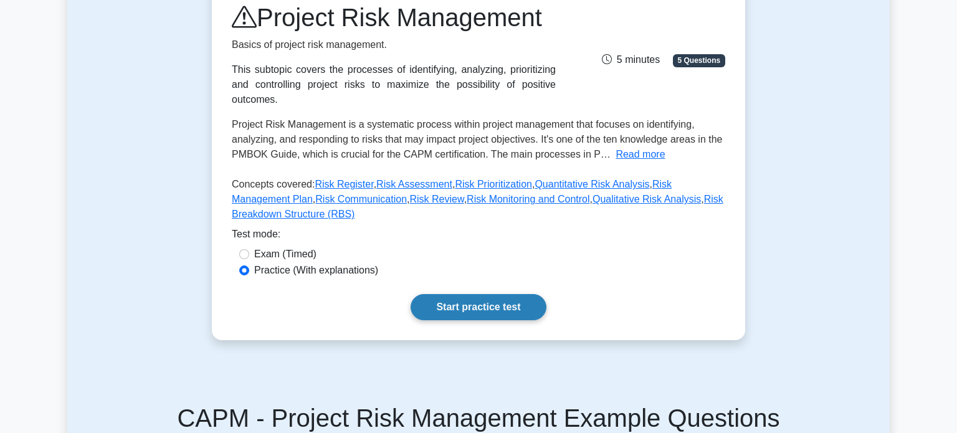
click at [484, 306] on link "Start practice test" at bounding box center [477, 307] width 135 height 26
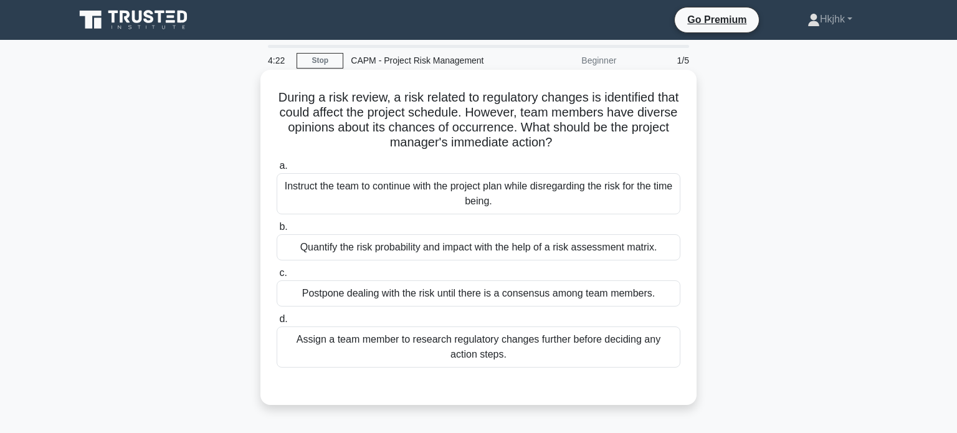
click at [582, 248] on div "Quantify the risk probability and impact with the help of a risk assessment mat…" at bounding box center [479, 247] width 404 height 26
click at [277, 231] on input "b. Quantify the risk probability and impact with the help of a risk assessment …" at bounding box center [277, 227] width 0 height 8
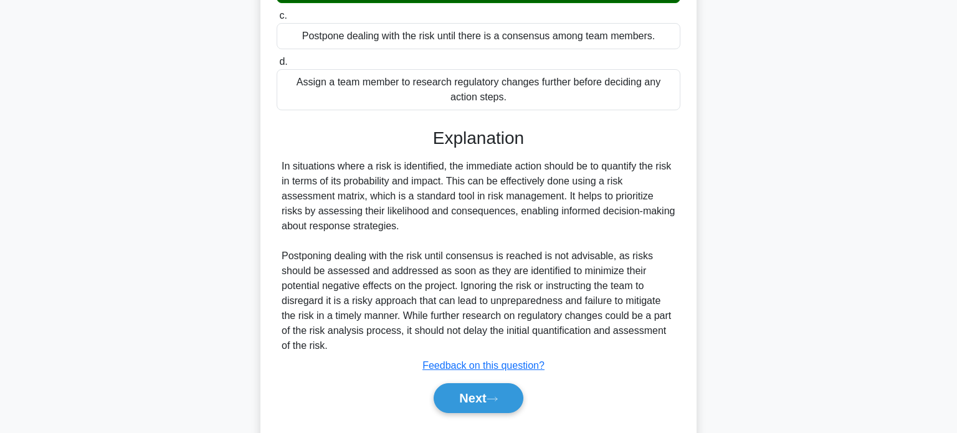
scroll to position [289, 0]
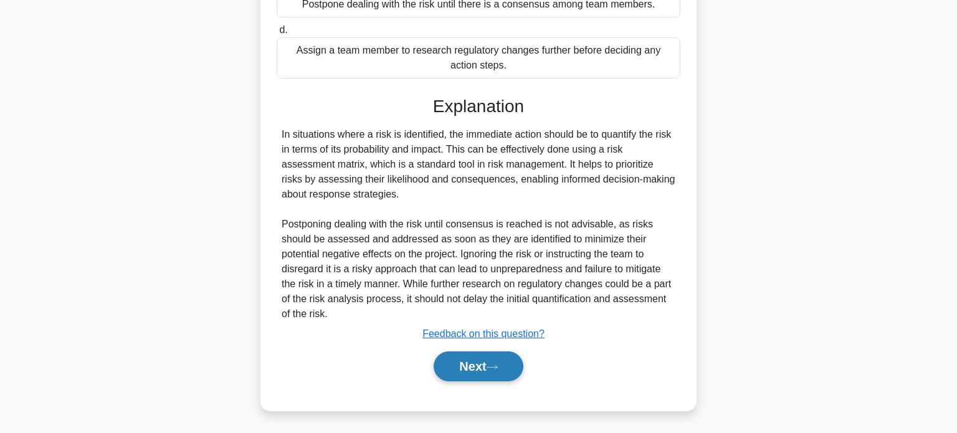
click at [476, 357] on button "Next" at bounding box center [477, 366] width 89 height 30
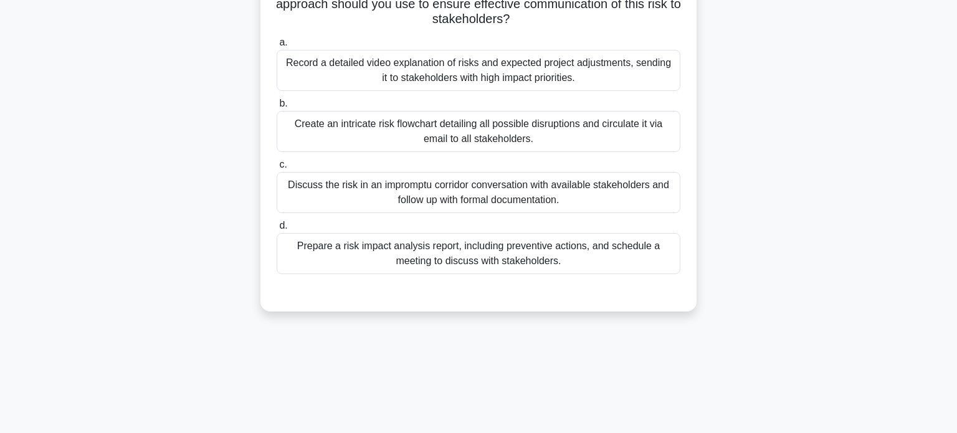
scroll to position [19, 0]
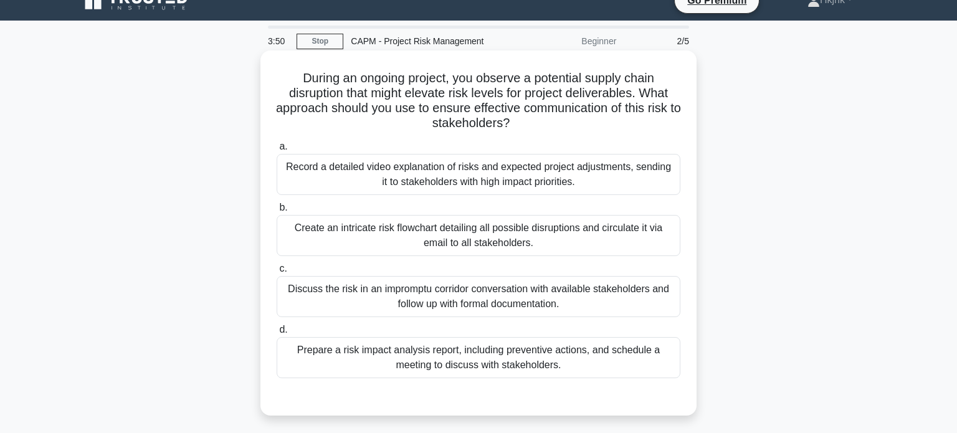
click at [523, 357] on div "Prepare a risk impact analysis report, including preventive actions, and schedu…" at bounding box center [479, 357] width 404 height 41
click at [277, 334] on input "d. Prepare a risk impact analysis report, including preventive actions, and sch…" at bounding box center [277, 330] width 0 height 8
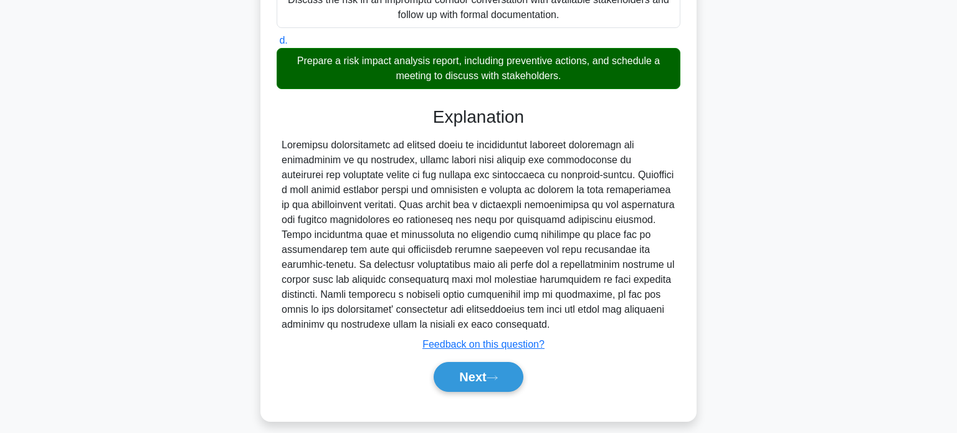
scroll to position [319, 0]
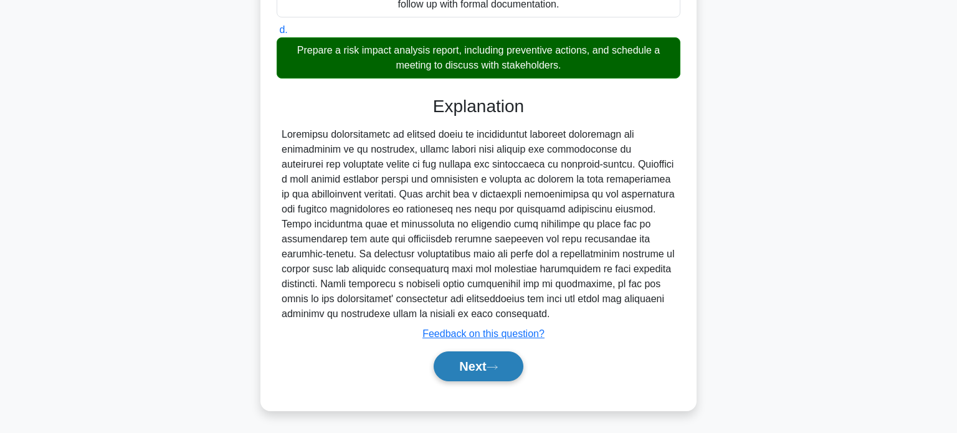
click at [498, 369] on button "Next" at bounding box center [477, 366] width 89 height 30
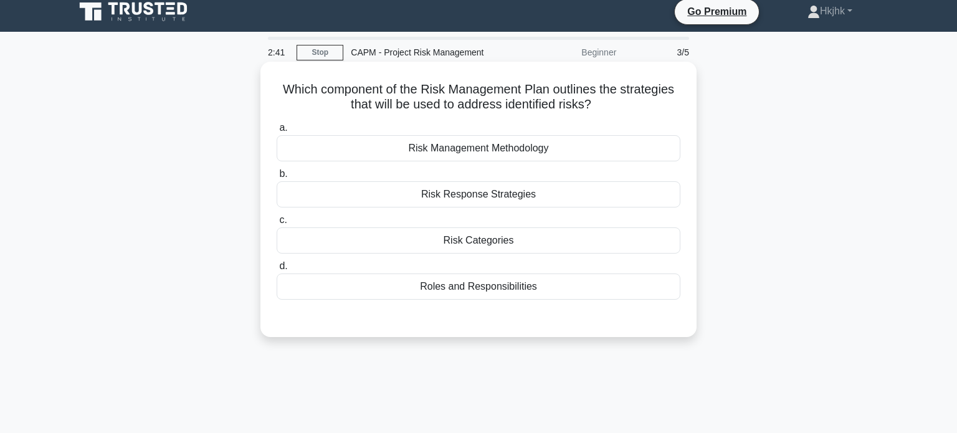
scroll to position [0, 0]
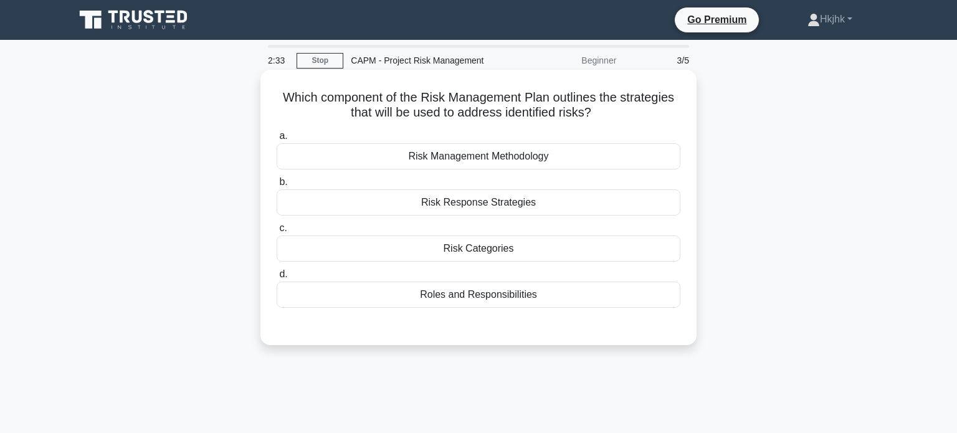
click at [516, 202] on div "Risk Response Strategies" at bounding box center [479, 202] width 404 height 26
click at [277, 186] on input "b. Risk Response Strategies" at bounding box center [277, 182] width 0 height 8
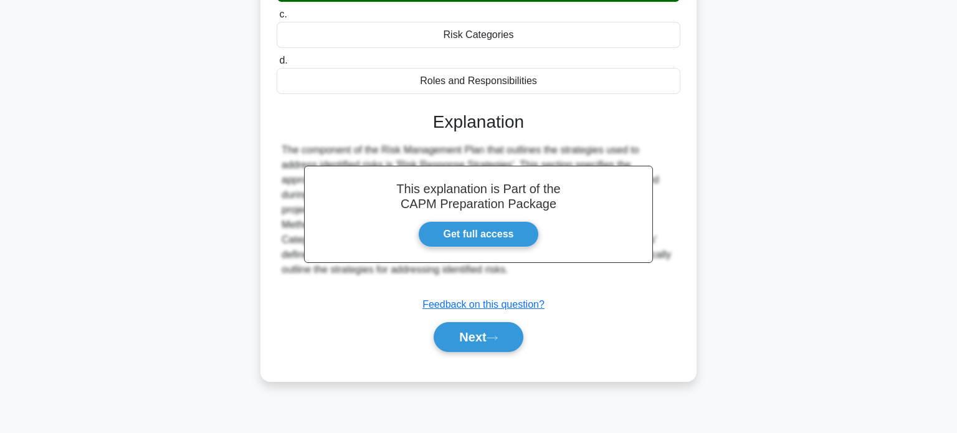
scroll to position [216, 0]
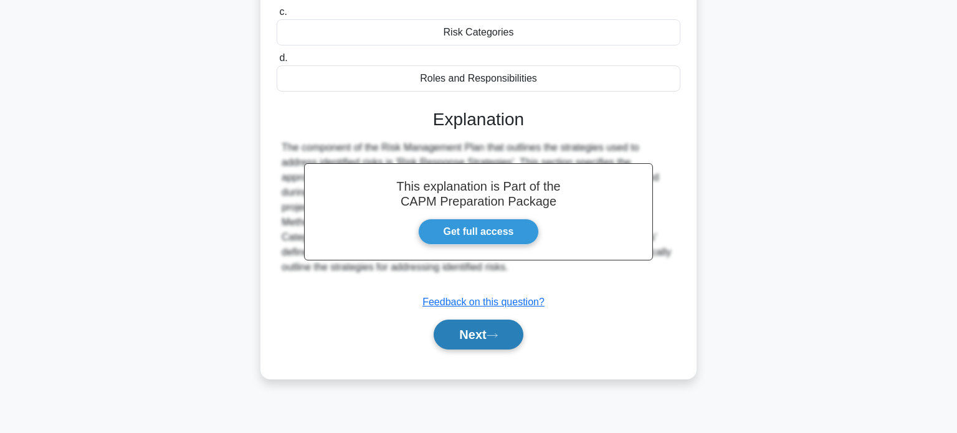
click at [494, 327] on button "Next" at bounding box center [477, 334] width 89 height 30
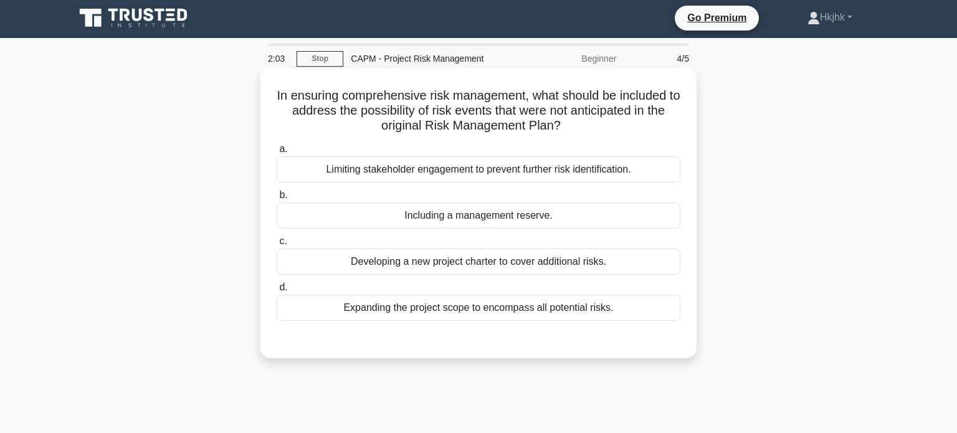
scroll to position [0, 0]
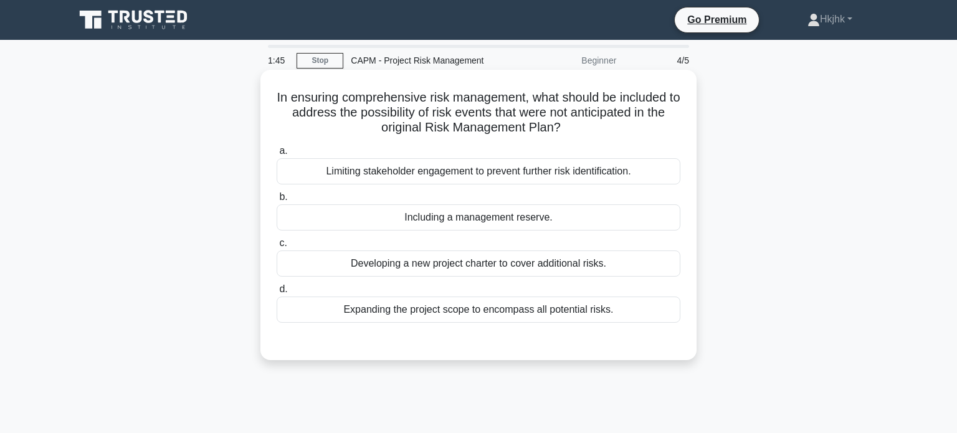
click at [517, 224] on div "Including a management reserve." at bounding box center [479, 217] width 404 height 26
click at [277, 201] on input "b. Including a management reserve." at bounding box center [277, 197] width 0 height 8
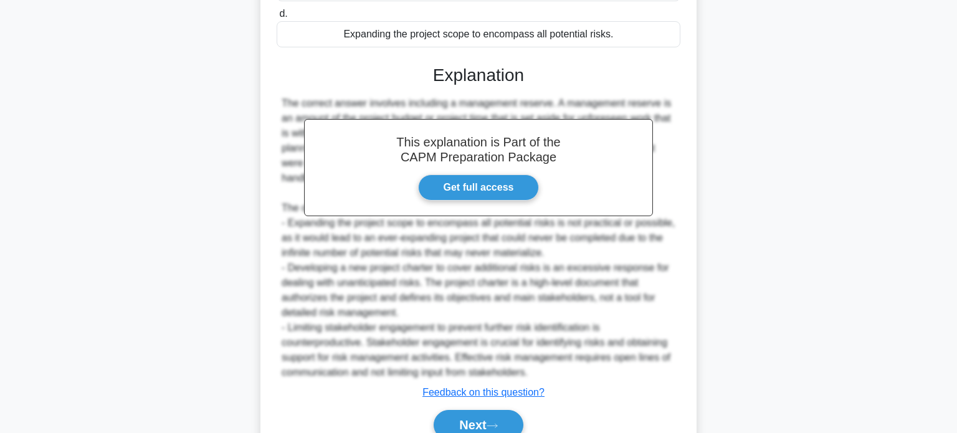
scroll to position [277, 0]
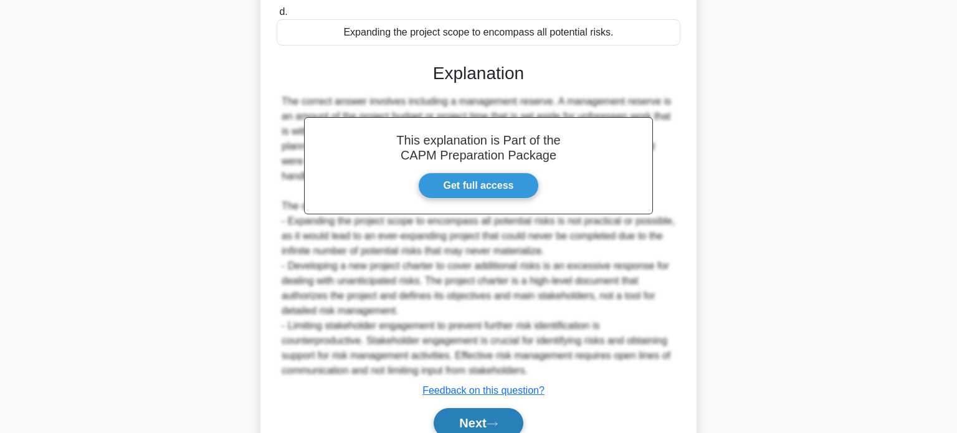
click at [494, 415] on button "Next" at bounding box center [477, 423] width 89 height 30
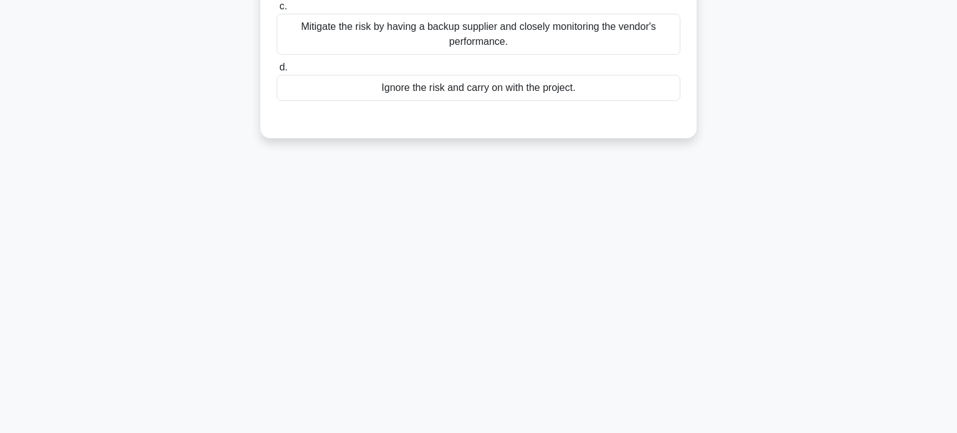
scroll to position [0, 0]
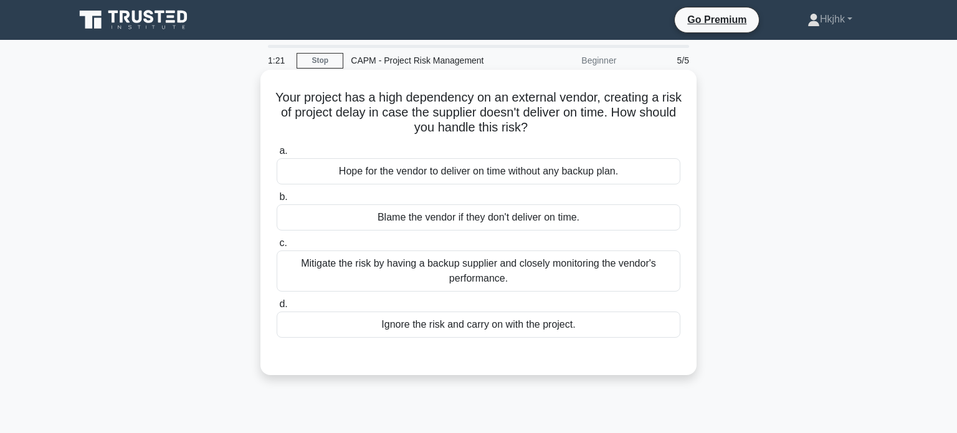
click at [495, 270] on div "Mitigate the risk by having a backup supplier and closely monitoring the vendor…" at bounding box center [479, 270] width 404 height 41
click at [277, 247] on input "c. Mitigate the risk by having a backup supplier and closely monitoring the ven…" at bounding box center [277, 243] width 0 height 8
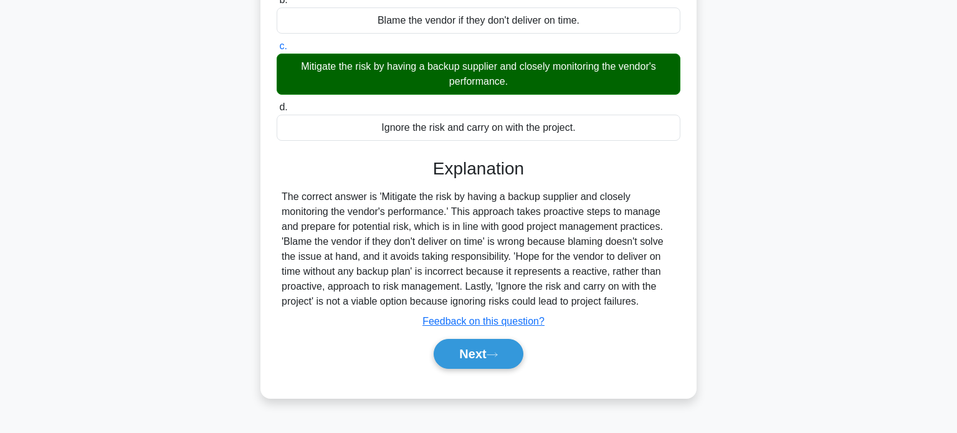
scroll to position [202, 0]
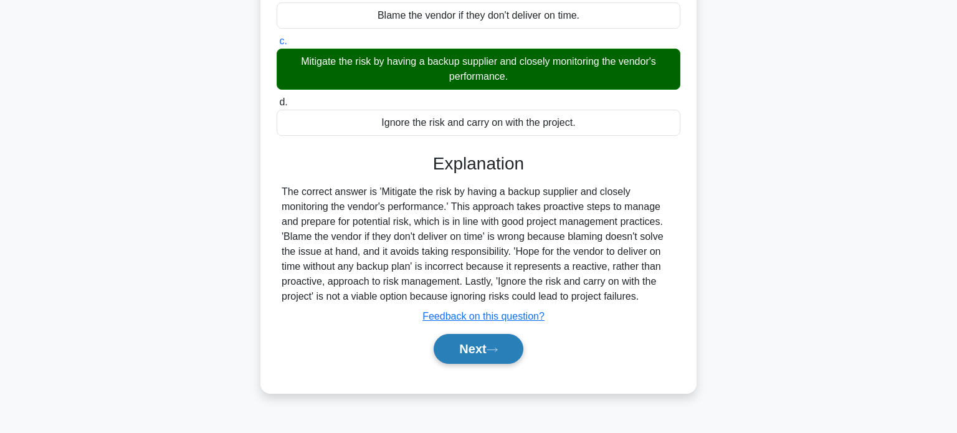
click at [485, 346] on button "Next" at bounding box center [477, 349] width 89 height 30
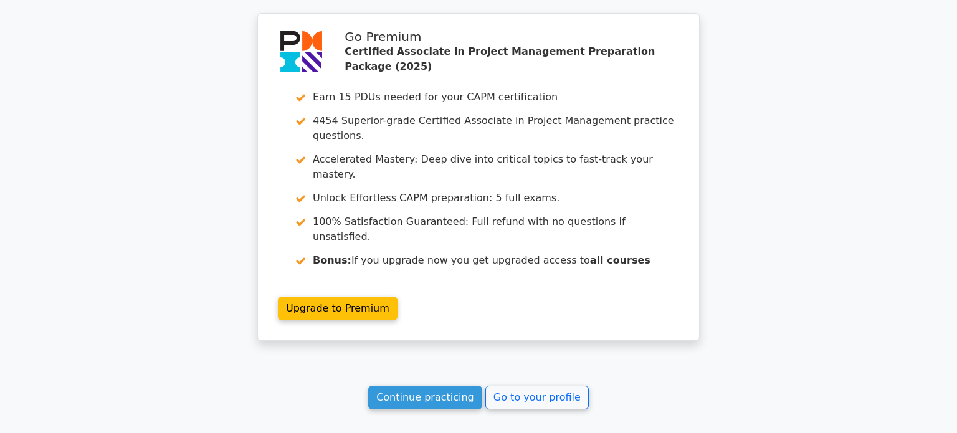
scroll to position [1903, 0]
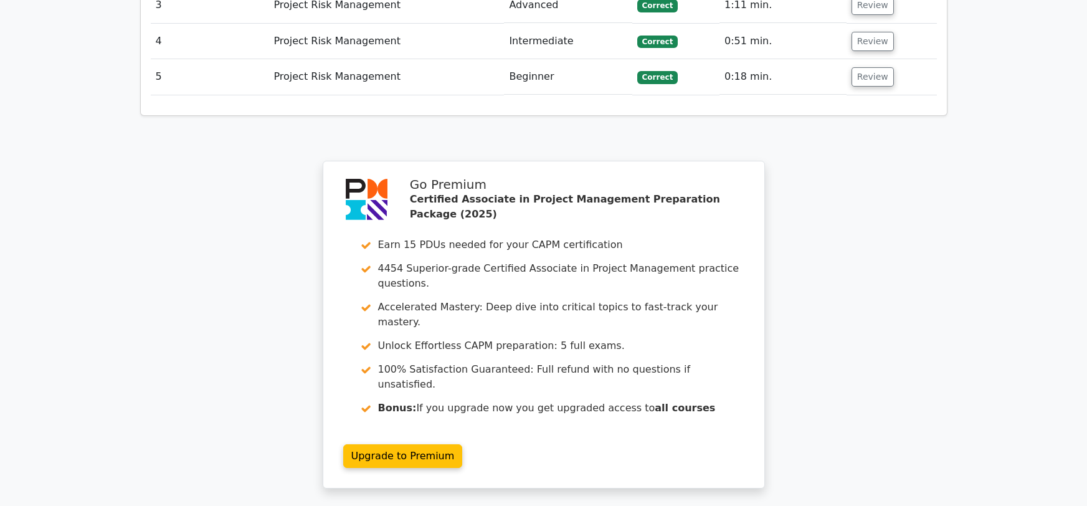
scroll to position [1832, 0]
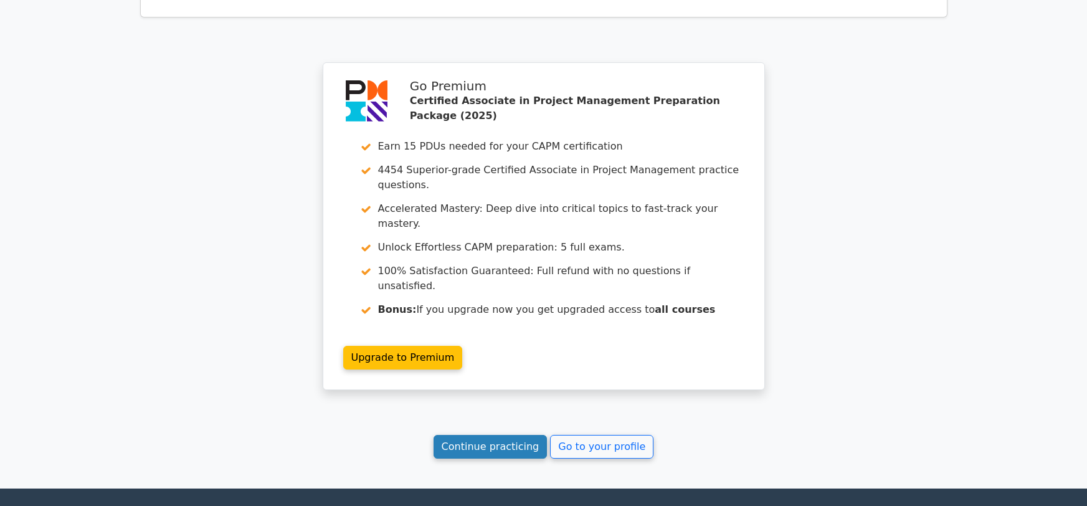
click at [511, 432] on link "Continue practicing" at bounding box center [490, 447] width 114 height 24
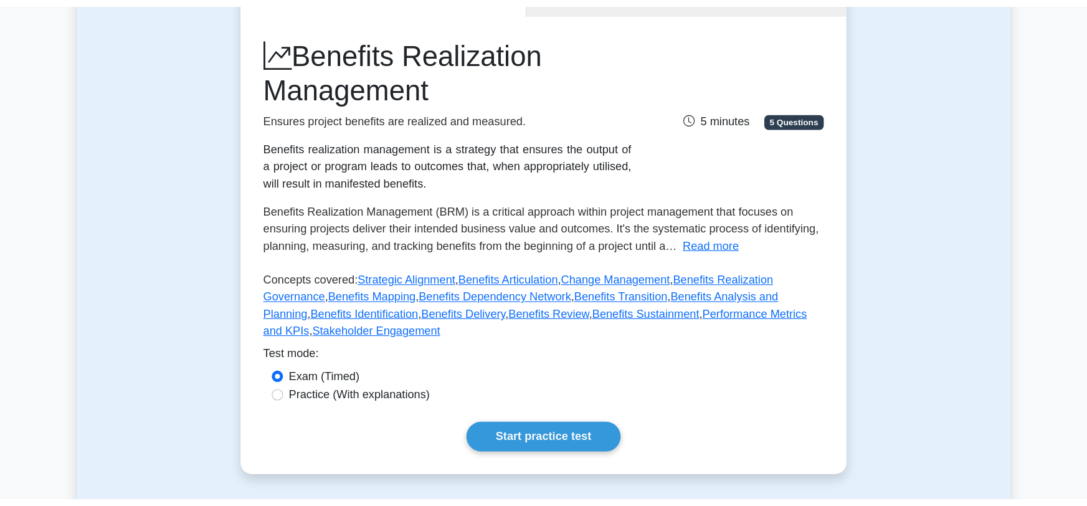
scroll to position [151, 0]
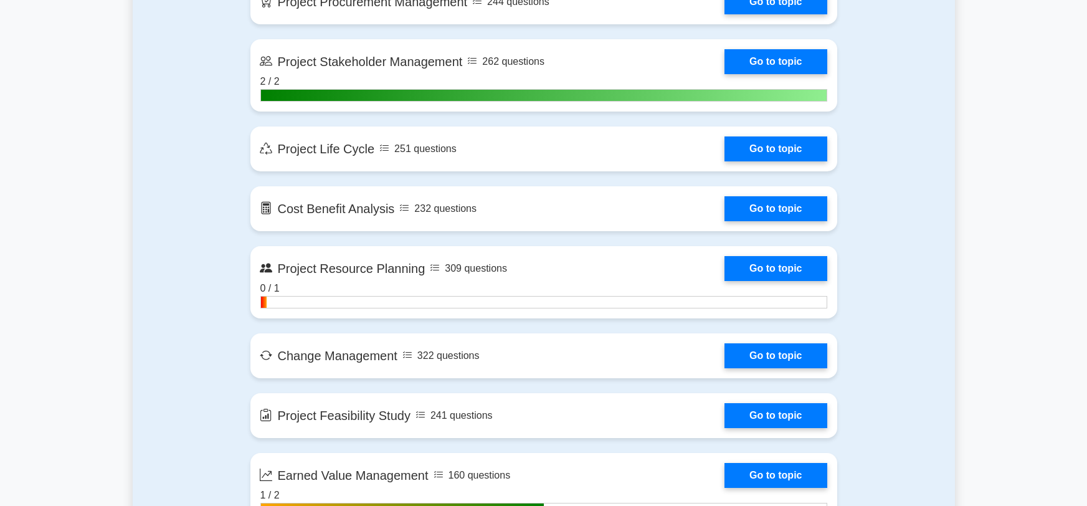
scroll to position [1573, 0]
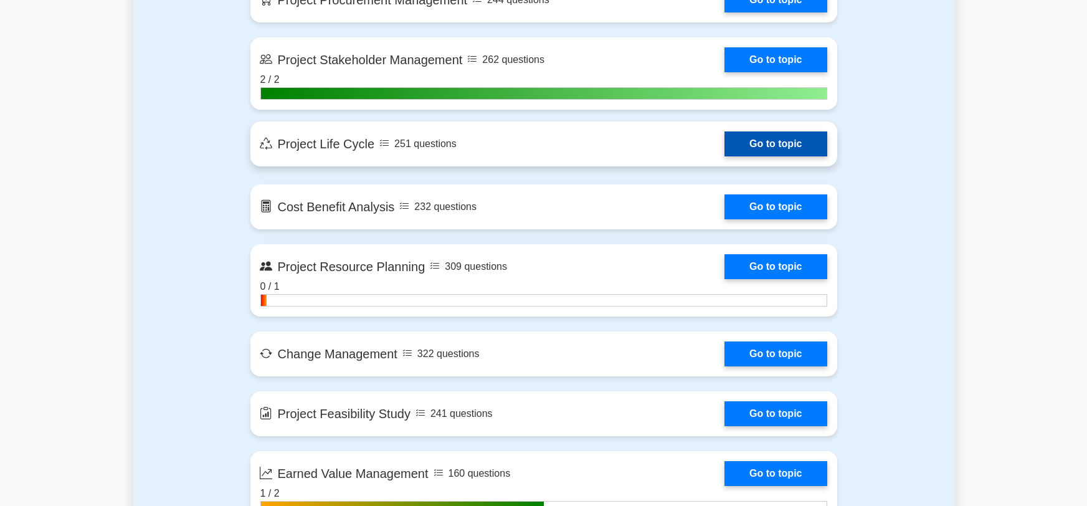
click at [724, 141] on link "Go to topic" at bounding box center [775, 143] width 102 height 25
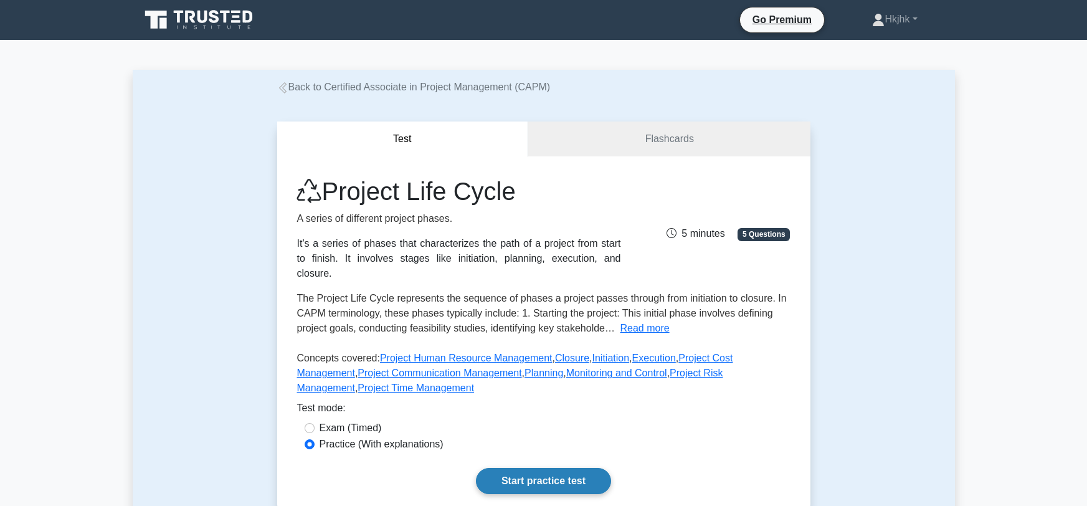
click at [584, 485] on link "Start practice test" at bounding box center [543, 481] width 135 height 26
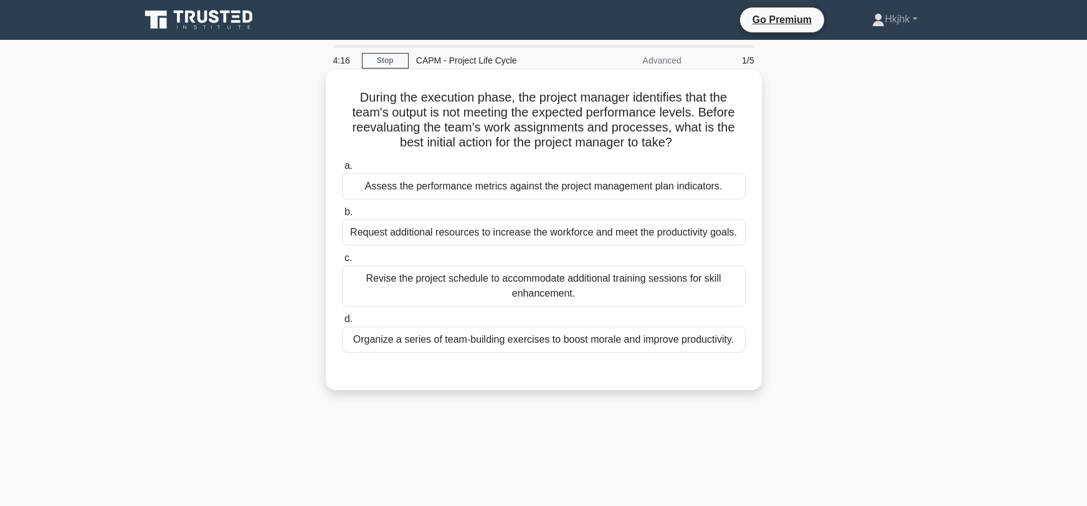
click at [479, 282] on div "Revise the project schedule to accommodate additional training sessions for ski…" at bounding box center [544, 285] width 404 height 41
click at [342, 262] on input "c. Revise the project schedule to accommodate additional training sessions for …" at bounding box center [342, 258] width 0 height 8
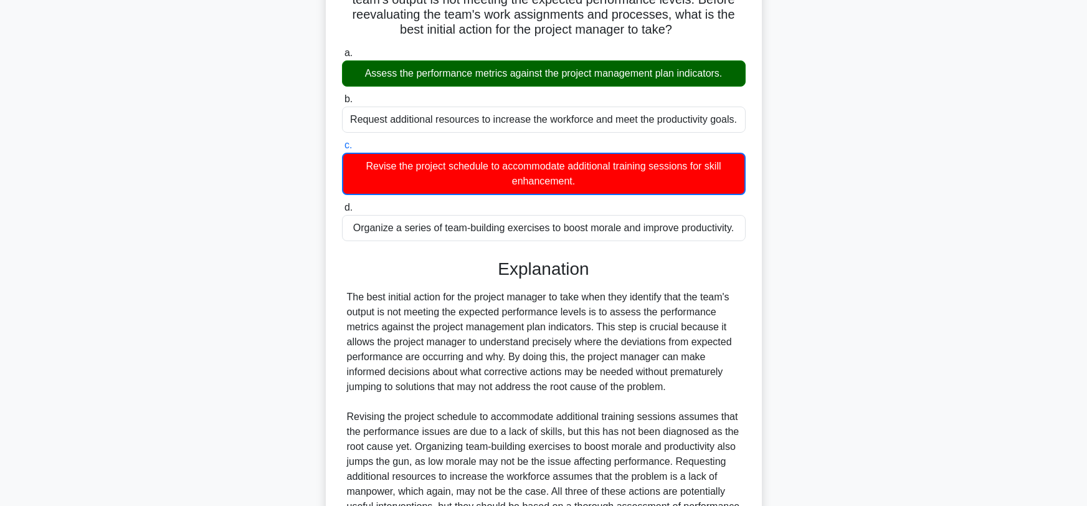
scroll to position [113, 0]
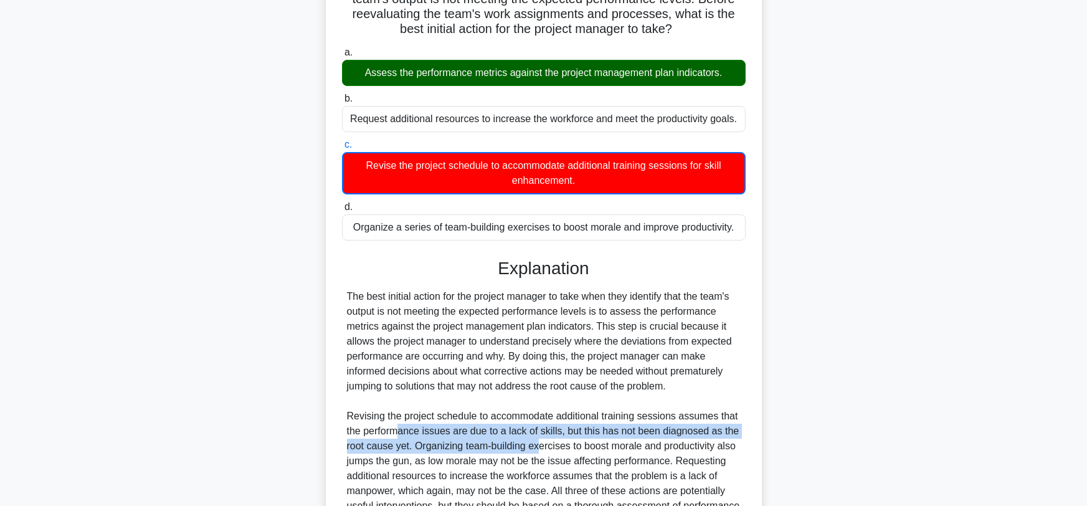
drag, startPoint x: 397, startPoint y: 431, endPoint x: 539, endPoint y: 437, distance: 142.1
click at [539, 437] on div "The best initial action for the project manager to take when they identify that…" at bounding box center [544, 408] width 394 height 239
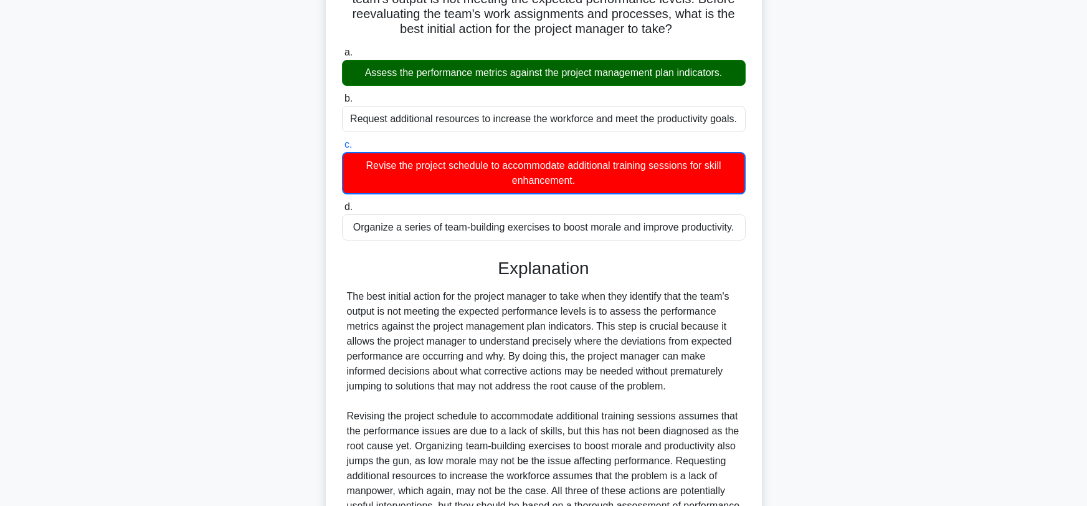
drag, startPoint x: 468, startPoint y: 414, endPoint x: 533, endPoint y: 425, distance: 65.6
click at [533, 425] on div "The best initial action for the project manager to take when they identify that…" at bounding box center [544, 408] width 394 height 239
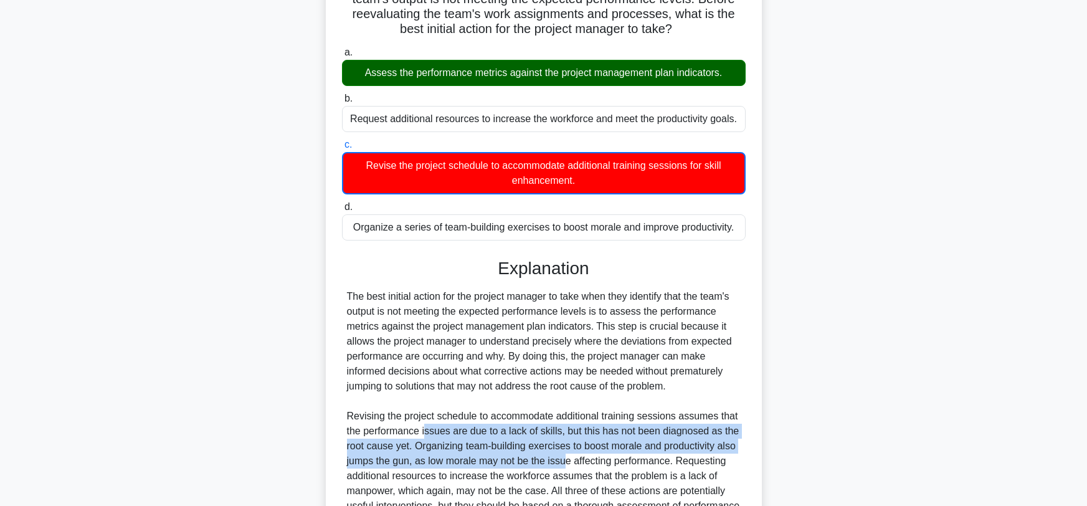
drag, startPoint x: 424, startPoint y: 433, endPoint x: 566, endPoint y: 462, distance: 145.0
click at [566, 462] on div "The best initial action for the project manager to take when they identify that…" at bounding box center [544, 408] width 394 height 239
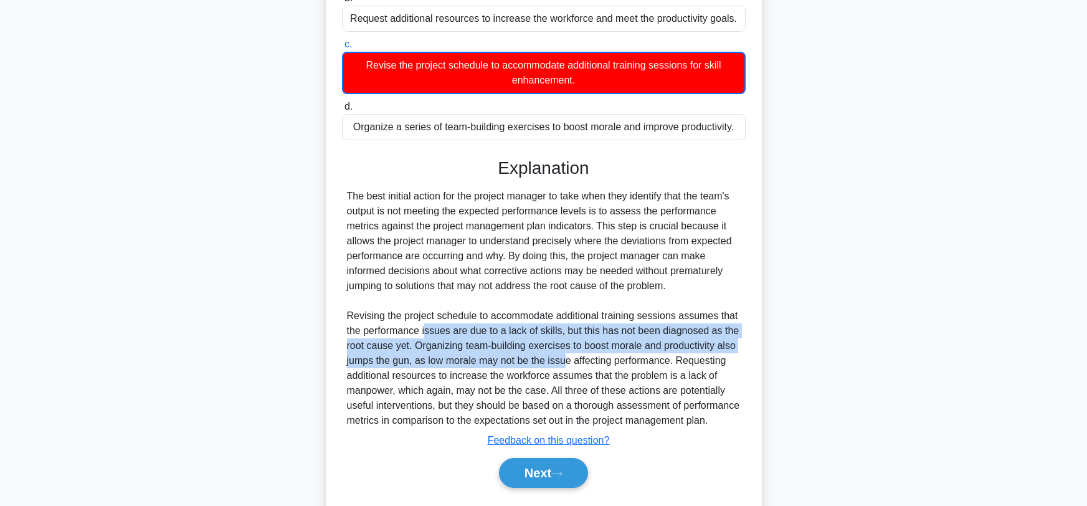
scroll to position [247, 0]
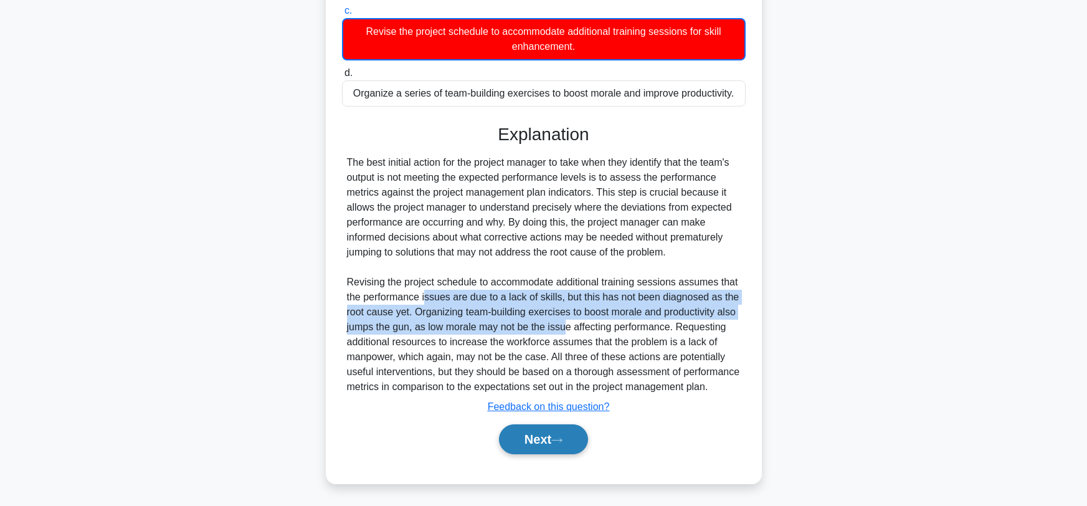
click at [536, 438] on button "Next" at bounding box center [543, 439] width 89 height 30
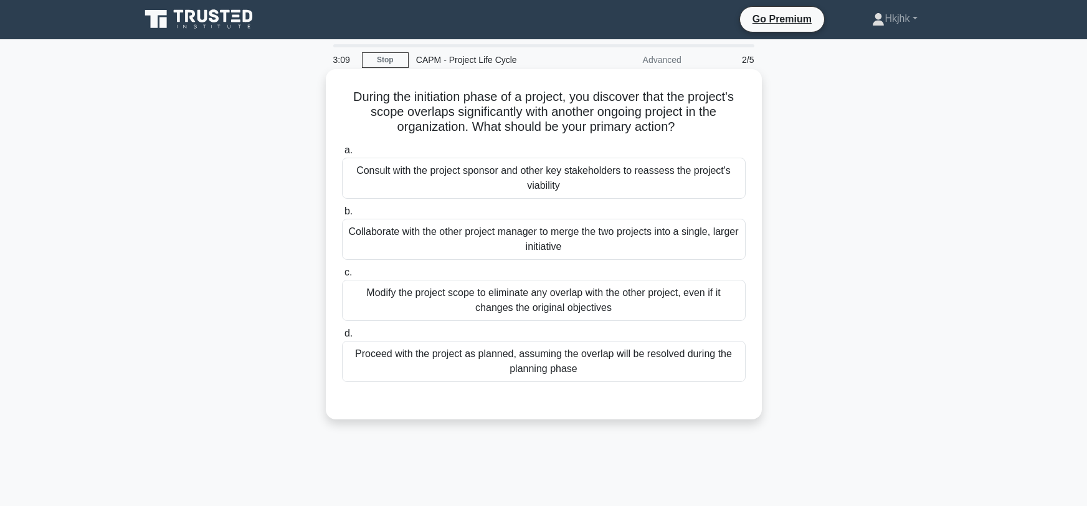
scroll to position [0, 0]
click at [449, 177] on div "Consult with the project sponsor and other key stakeholders to reassess the pro…" at bounding box center [544, 178] width 404 height 41
click at [342, 155] on input "a. Consult with the project sponsor and other key stakeholders to reassess the …" at bounding box center [342, 151] width 0 height 8
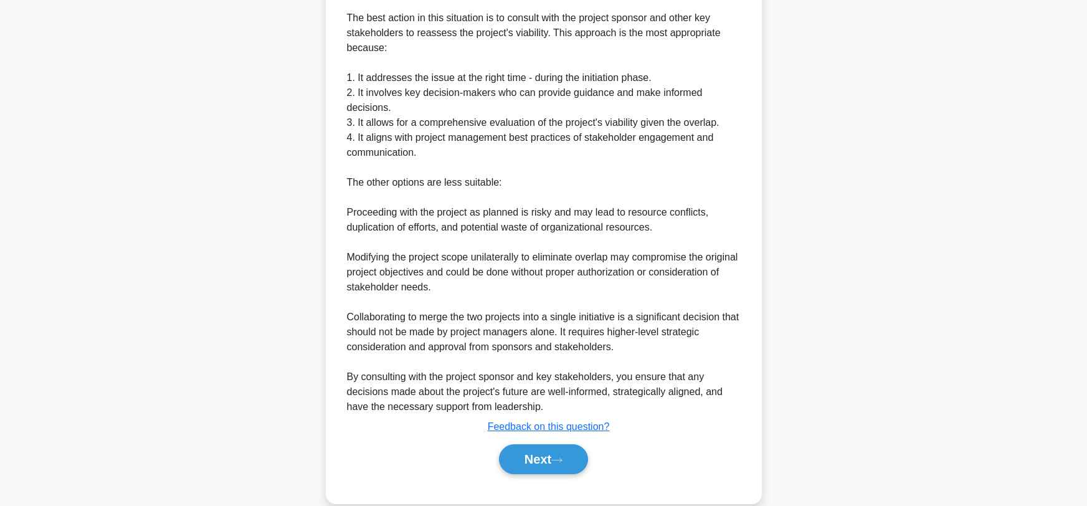
scroll to position [425, 0]
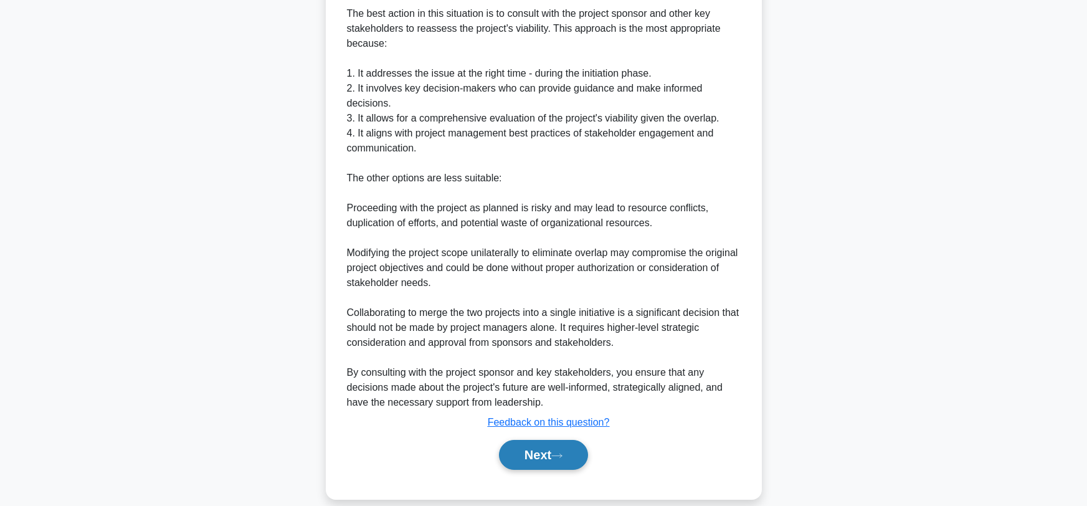
click at [522, 450] on button "Next" at bounding box center [543, 455] width 89 height 30
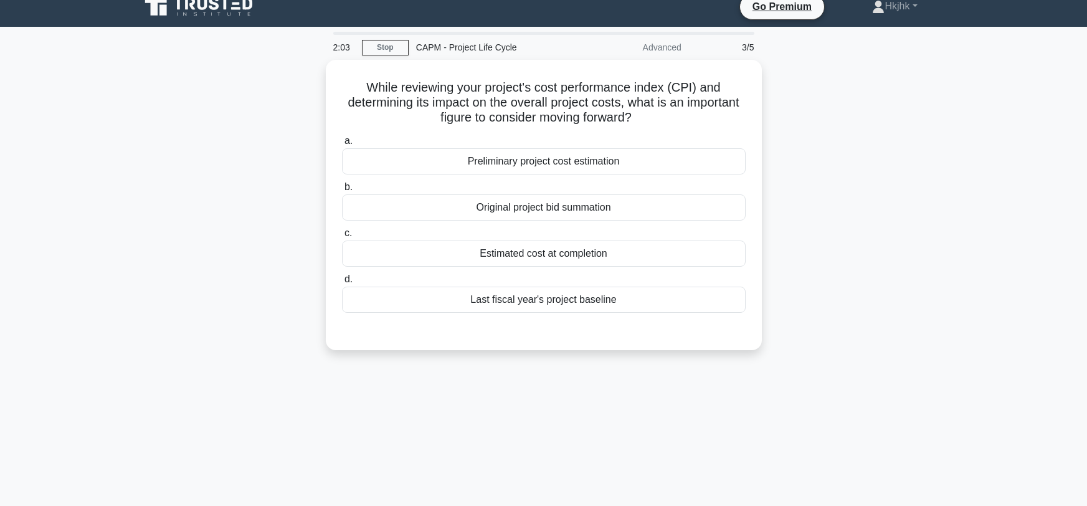
scroll to position [12, 0]
click at [531, 159] on div "Preliminary project cost estimation" at bounding box center [544, 159] width 404 height 26
click at [342, 143] on input "a. Preliminary project cost estimation" at bounding box center [342, 139] width 0 height 8
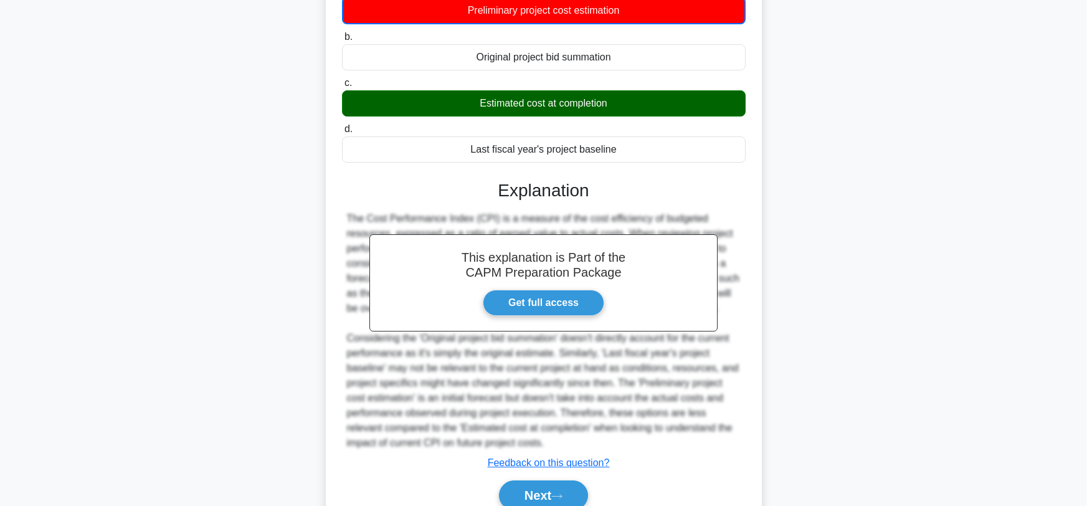
scroll to position [225, 0]
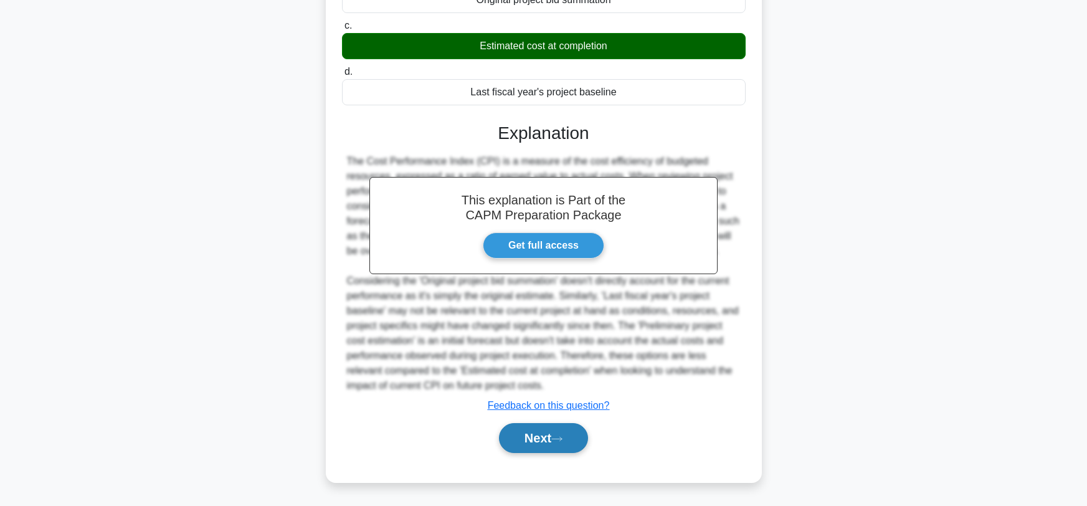
click at [570, 439] on button "Next" at bounding box center [543, 438] width 89 height 30
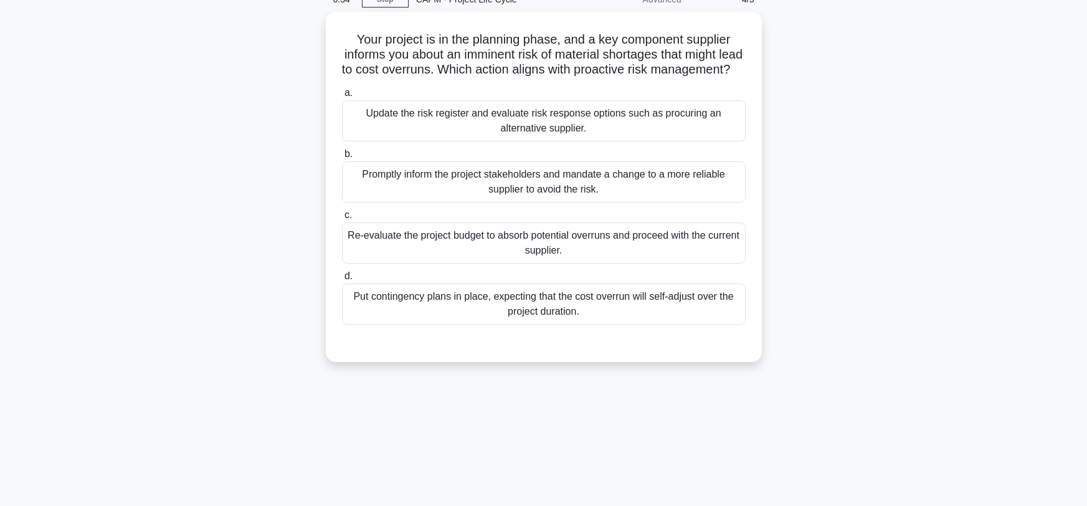
scroll to position [0, 0]
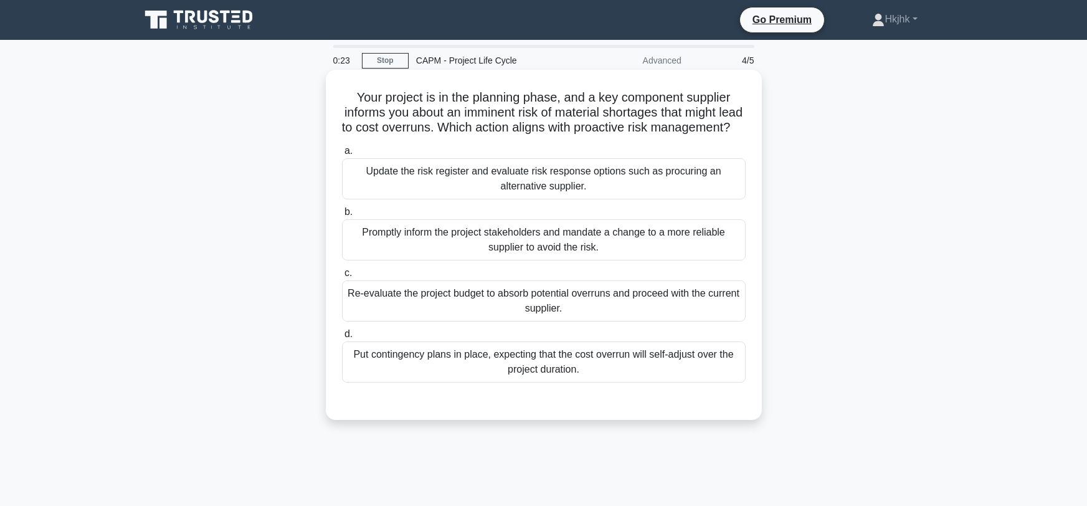
click at [626, 366] on div "Put contingency plans in place, expecting that the cost overrun will self-adjus…" at bounding box center [544, 361] width 404 height 41
click at [342, 338] on input "d. Put contingency plans in place, expecting that the cost overrun will self-ad…" at bounding box center [342, 334] width 0 height 8
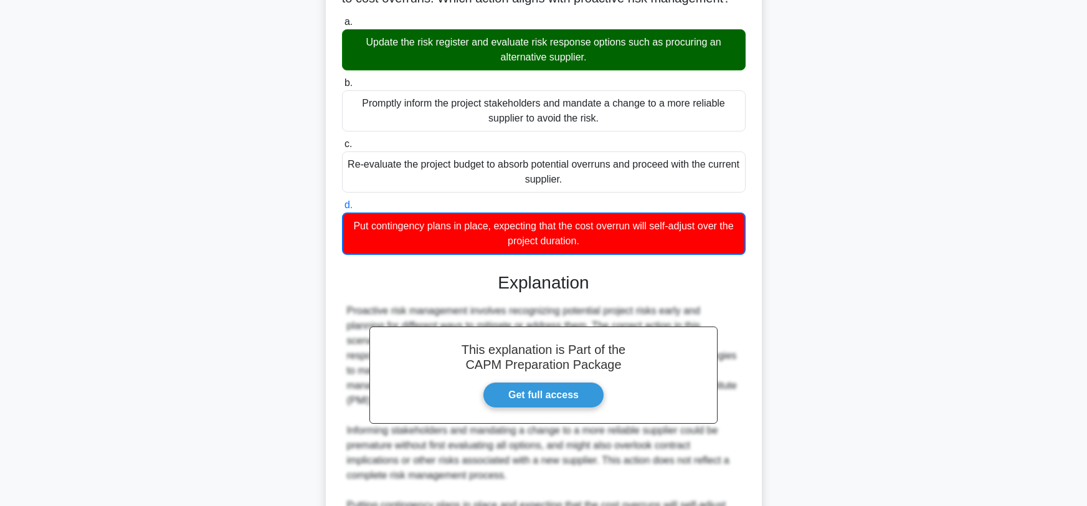
scroll to position [351, 0]
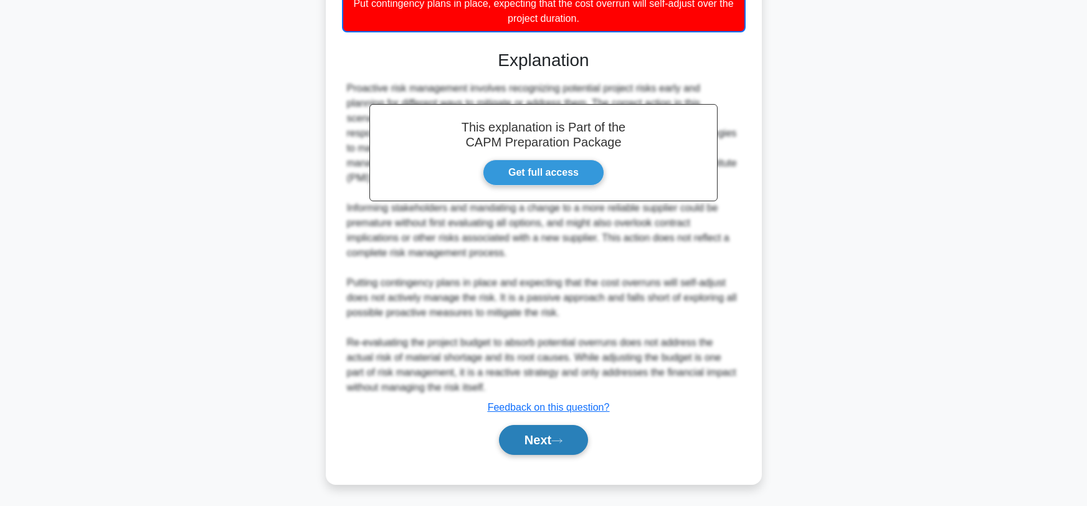
click at [536, 443] on button "Next" at bounding box center [543, 440] width 89 height 30
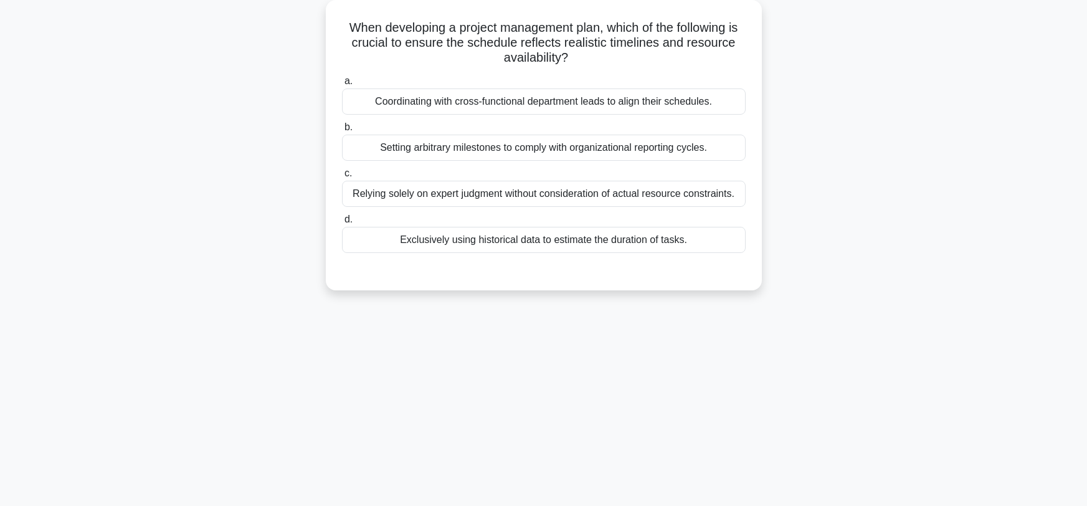
scroll to position [0, 0]
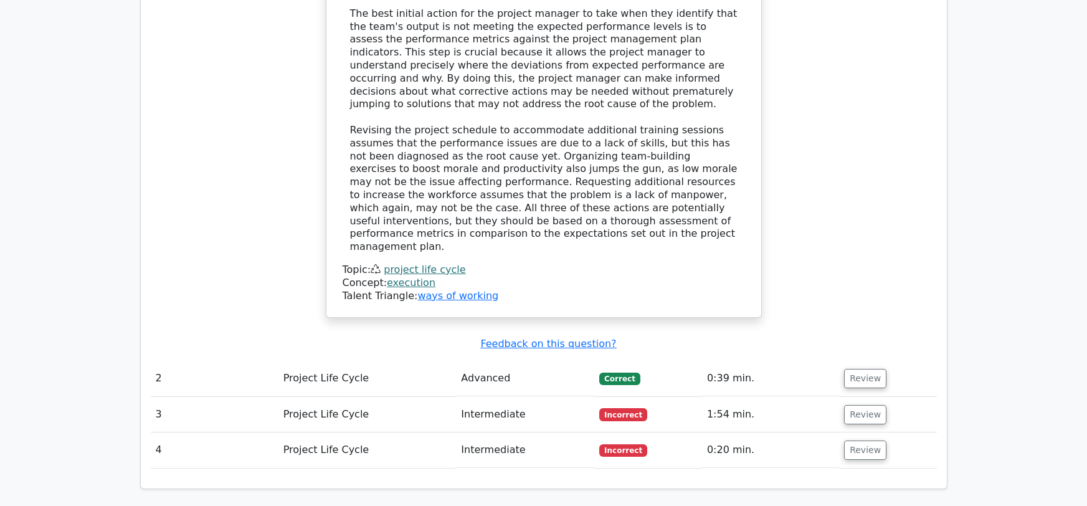
scroll to position [1403, 0]
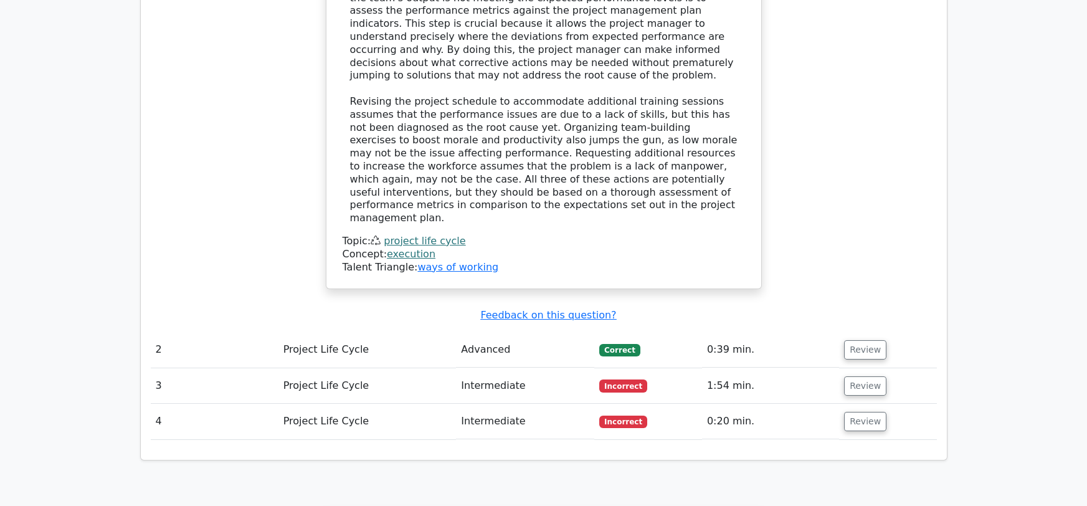
drag, startPoint x: 720, startPoint y: 311, endPoint x: 813, endPoint y: 308, distance: 92.9
click at [719, 404] on td "0:20 min." at bounding box center [770, 421] width 137 height 35
click at [873, 412] on button "Review" at bounding box center [865, 421] width 42 height 19
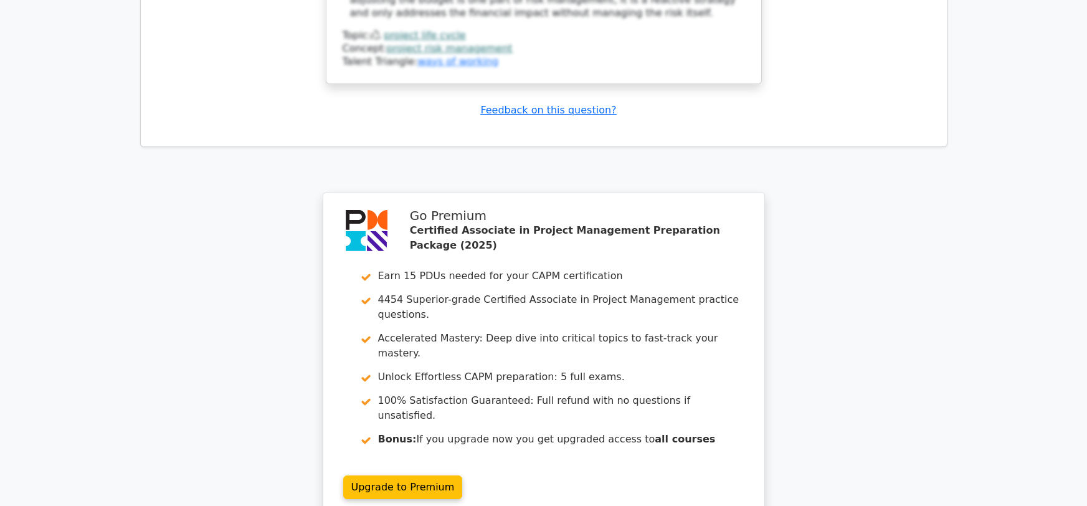
scroll to position [2479, 0]
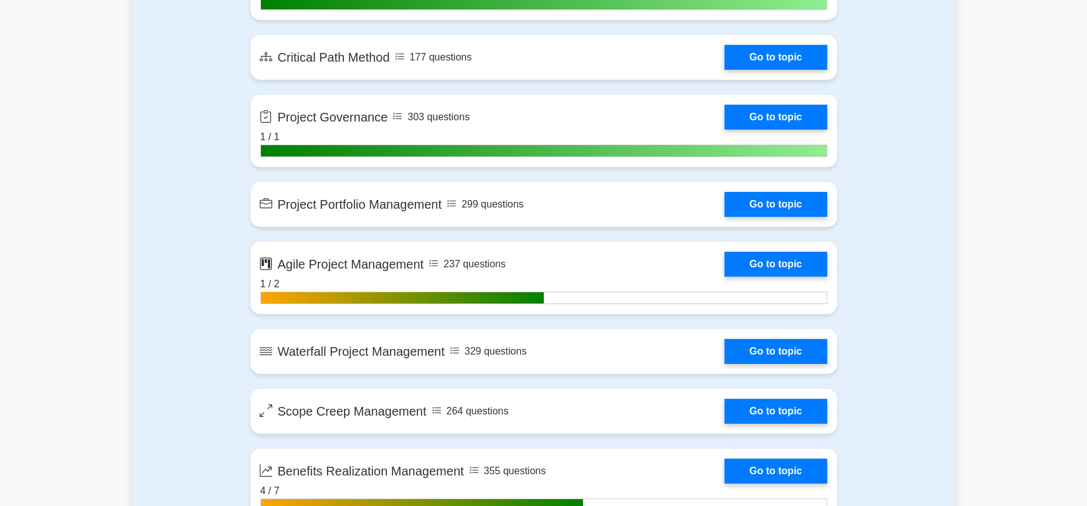
scroll to position [2366, 0]
